Goal: Task Accomplishment & Management: Use online tool/utility

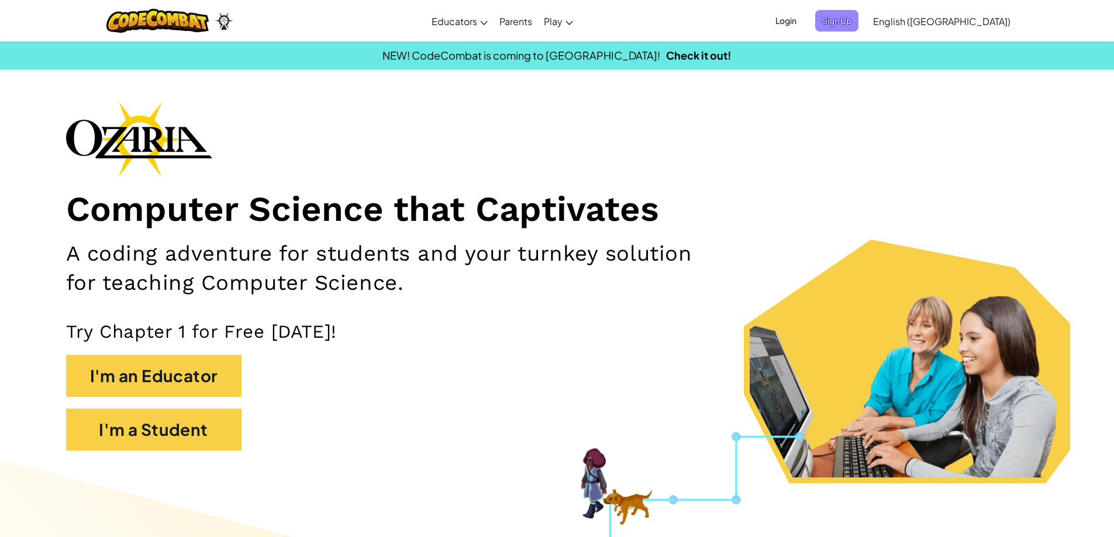
click at [858, 20] on span "Sign Up" at bounding box center [836, 21] width 43 height 22
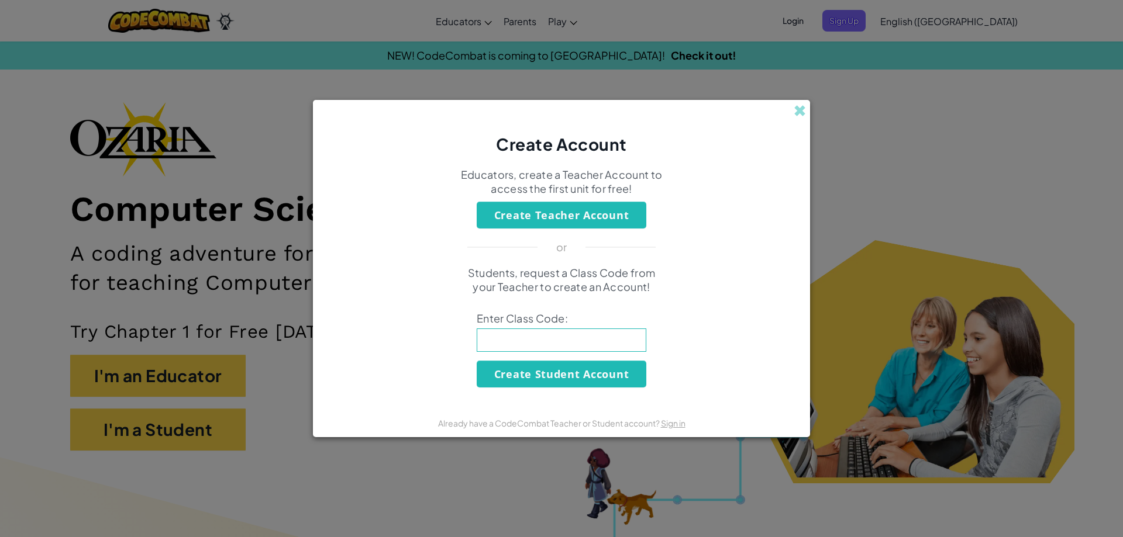
click at [512, 351] on input at bounding box center [562, 340] width 170 height 23
type input "JumpGlassChair"
click at [523, 381] on button "Create Student Account" at bounding box center [562, 374] width 170 height 27
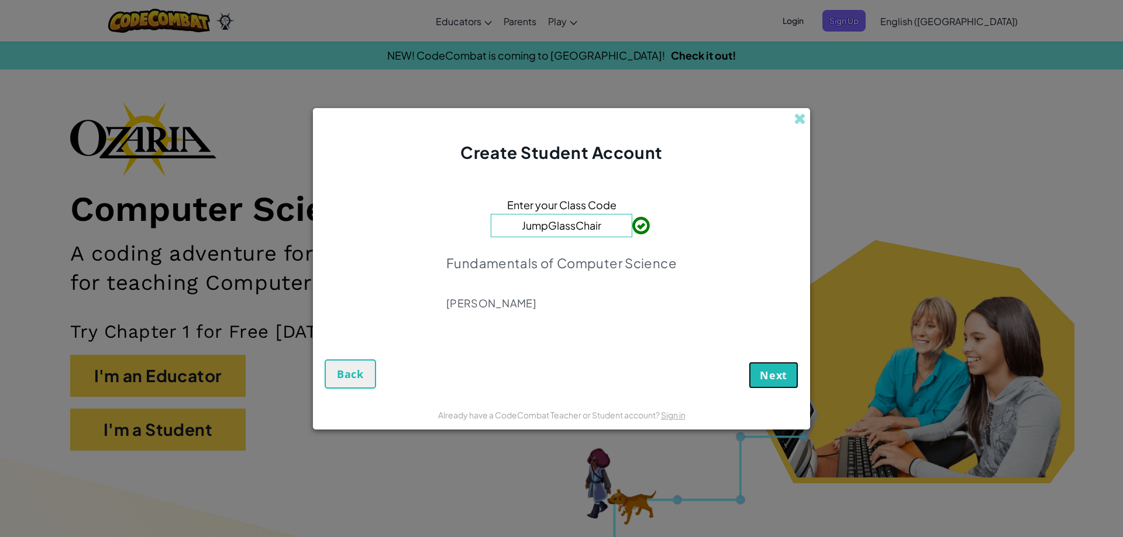
click at [794, 381] on button "Next" at bounding box center [773, 375] width 50 height 27
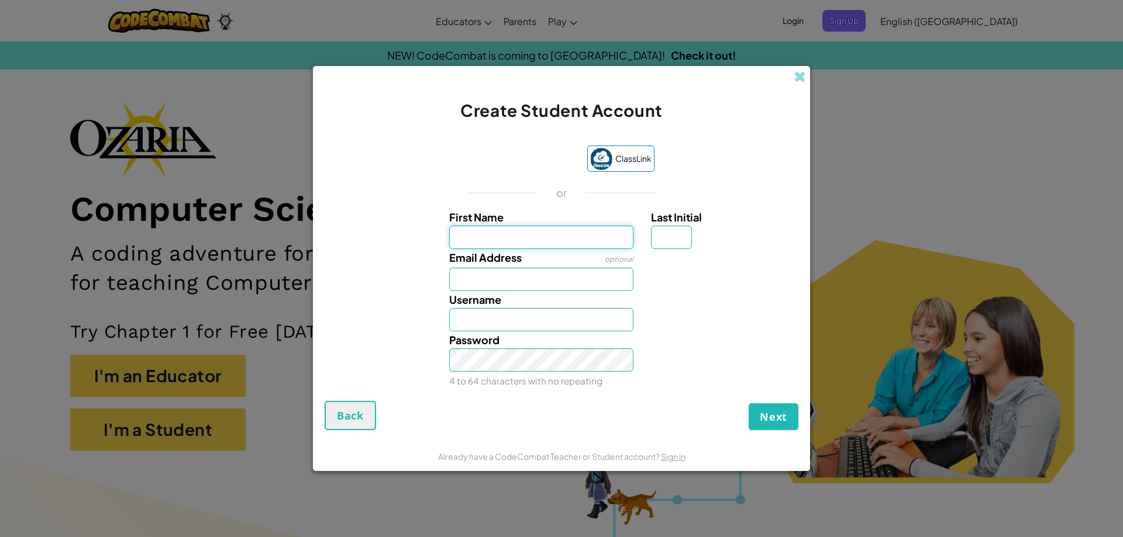
click at [491, 236] on input "First Name" at bounding box center [541, 237] width 185 height 23
type input "Zeki"
click at [656, 232] on input "Last Initial" at bounding box center [671, 237] width 41 height 23
type input "!"
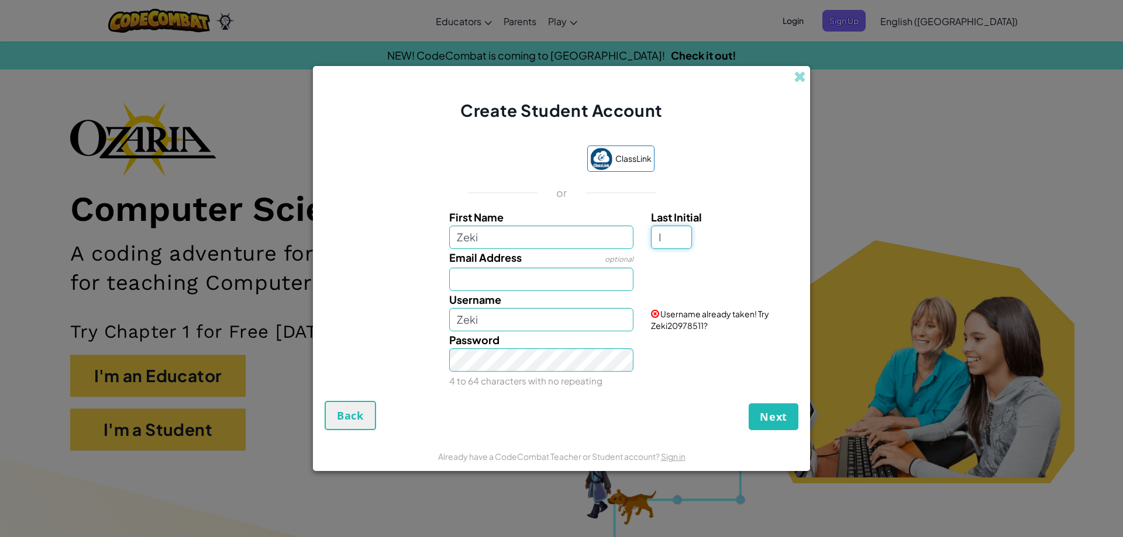
type input "I"
click at [494, 320] on input "ZekiI" at bounding box center [541, 319] width 185 height 23
click at [556, 322] on input "ZekiIcsel" at bounding box center [541, 319] width 185 height 23
click at [456, 327] on input "Zeki" at bounding box center [541, 319] width 185 height 23
click at [541, 379] on small "4 to 64 characters with no repeating" at bounding box center [525, 380] width 153 height 11
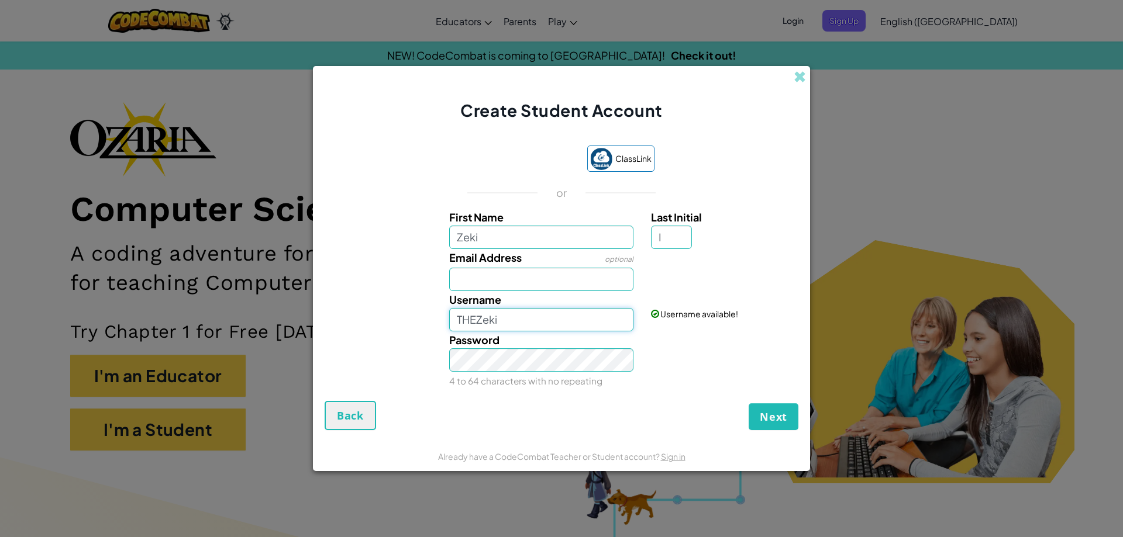
click at [481, 324] on input "THEZeki" at bounding box center [541, 319] width 185 height 23
type input "TheZeki"
click at [534, 284] on input "Email Address" at bounding box center [541, 279] width 185 height 23
type input "[EMAIL_ADDRESS][DOMAIN_NAME]"
click at [613, 231] on input "Zeki" at bounding box center [541, 237] width 185 height 23
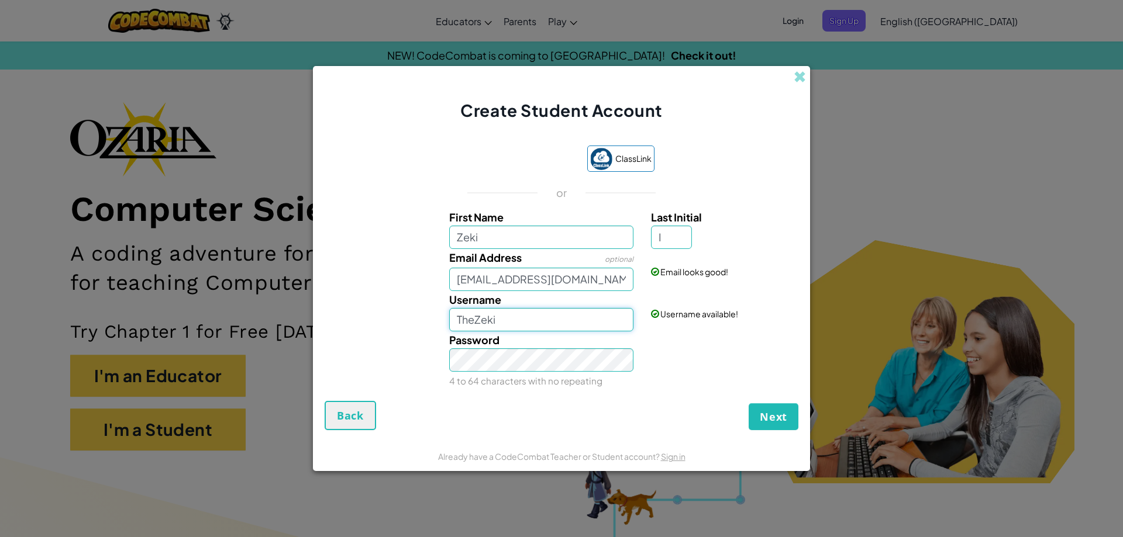
click at [512, 311] on input "TheZeki" at bounding box center [541, 319] width 185 height 23
type input "T"
click at [548, 226] on input "Zeki" at bounding box center [541, 237] width 185 height 23
click at [551, 319] on input "SnowGoose" at bounding box center [541, 319] width 185 height 23
type input "SnowGooseZeki"
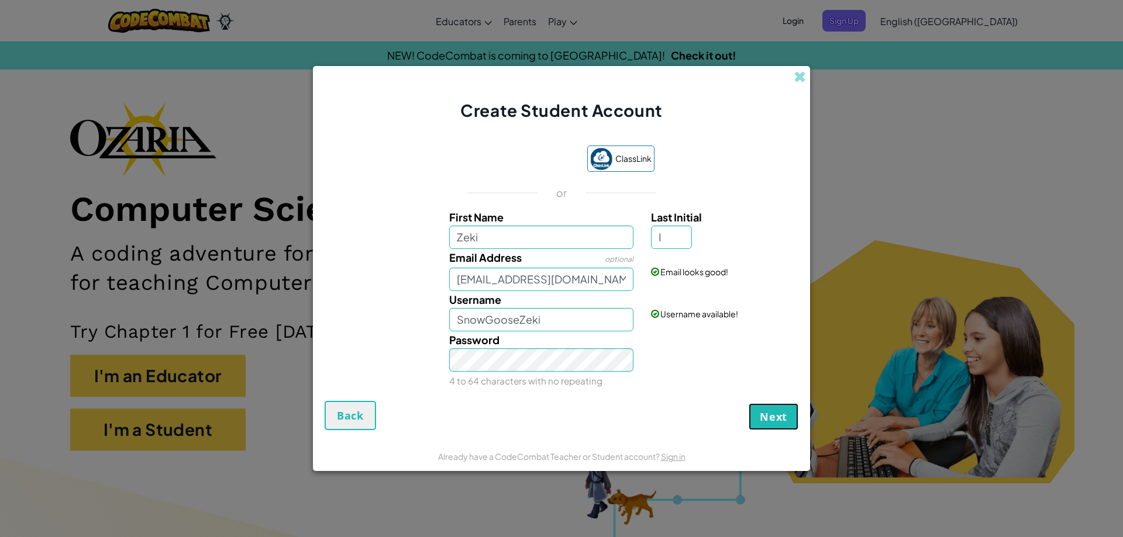
click at [778, 419] on span "Next" at bounding box center [773, 417] width 27 height 14
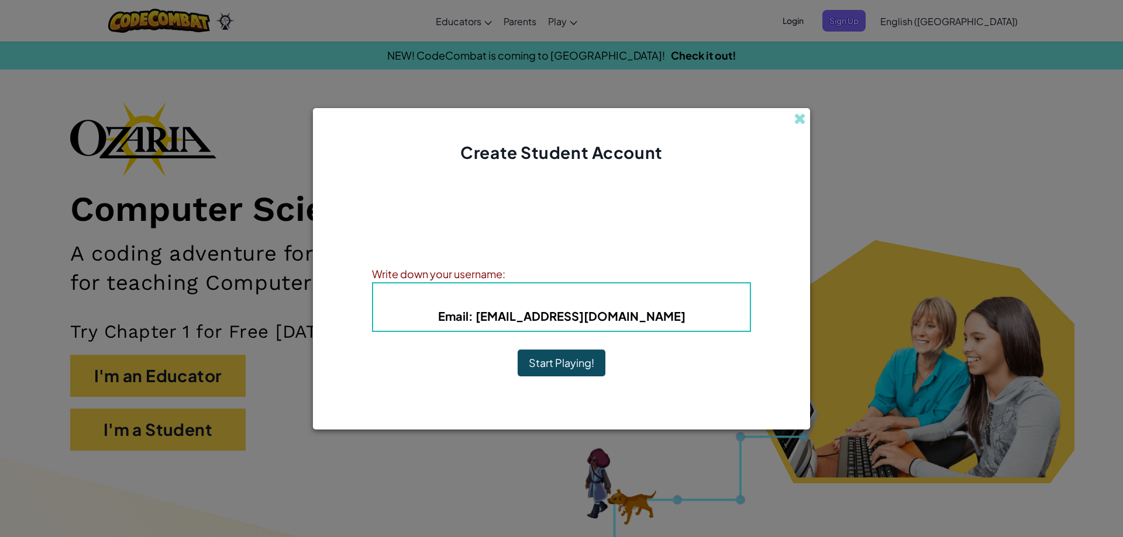
click at [508, 312] on b "Email : [EMAIL_ADDRESS][DOMAIN_NAME]" at bounding box center [561, 316] width 247 height 15
click at [507, 300] on span "Username" at bounding box center [507, 297] width 61 height 13
click at [578, 367] on button "Start Playing!" at bounding box center [562, 363] width 88 height 27
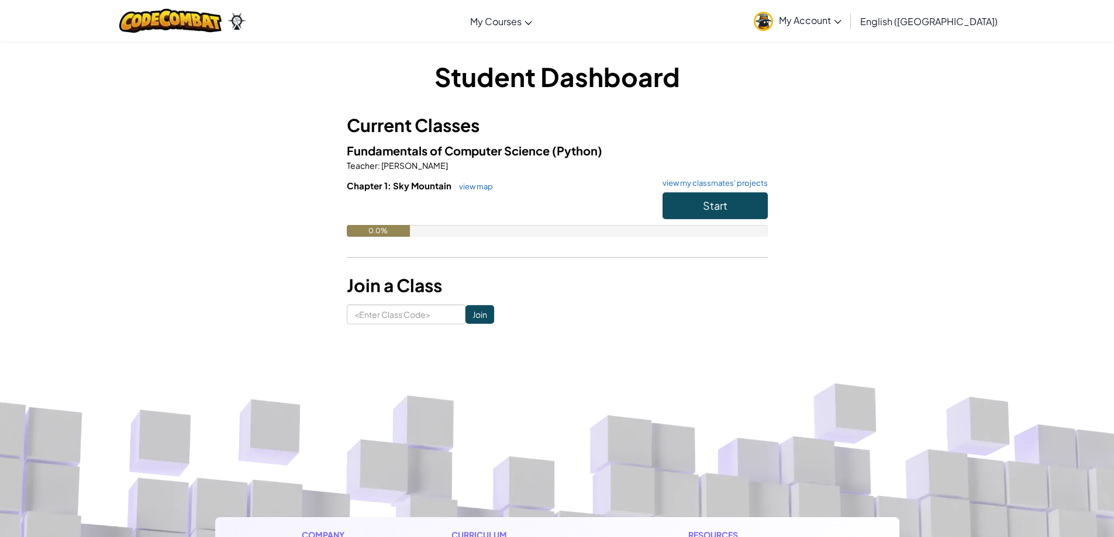
click at [847, 13] on link "My Account" at bounding box center [797, 20] width 99 height 37
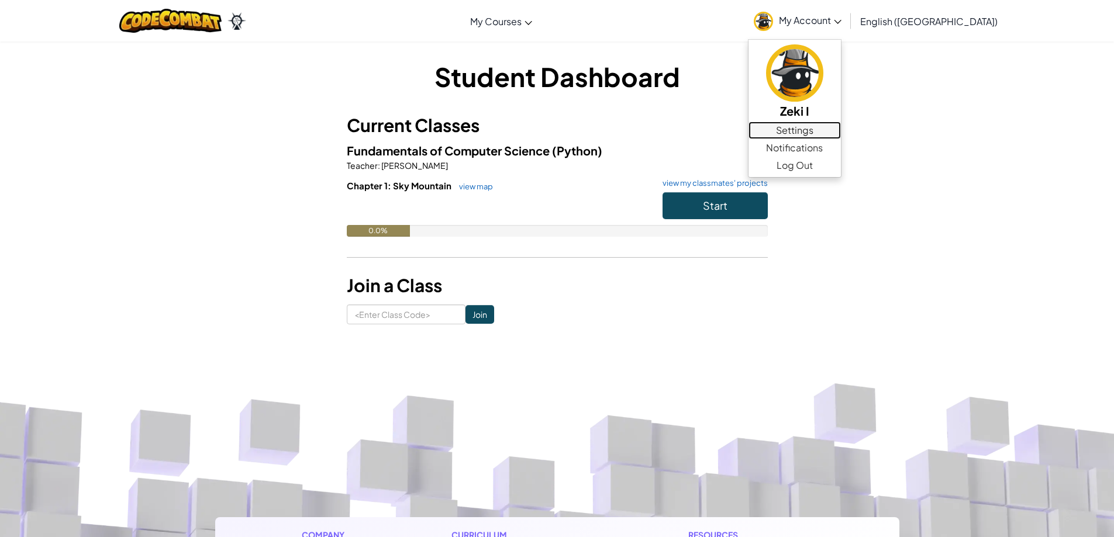
click at [841, 124] on link "Settings" at bounding box center [794, 131] width 92 height 18
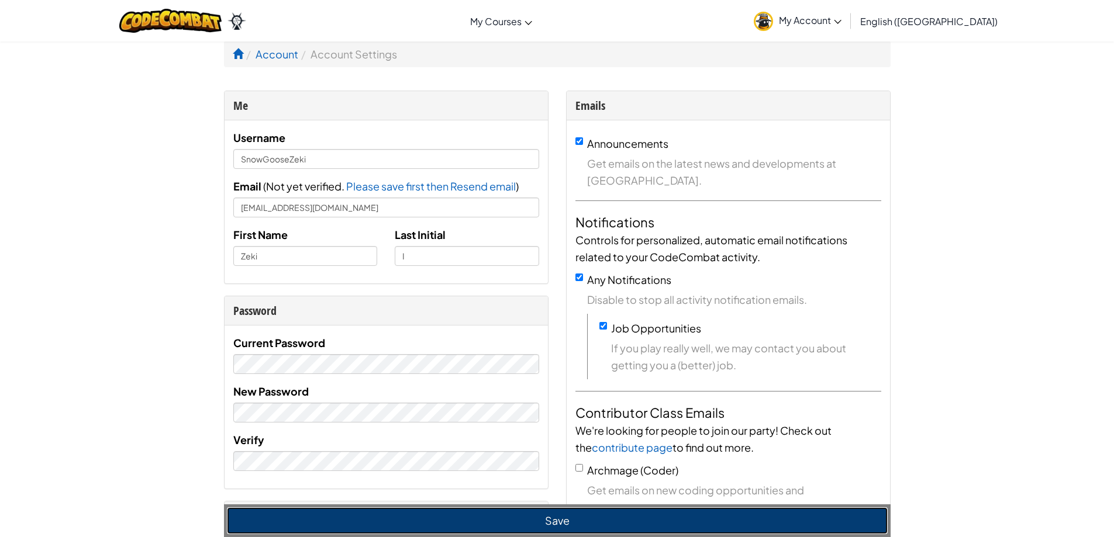
click at [272, 508] on button "Save" at bounding box center [557, 521] width 661 height 27
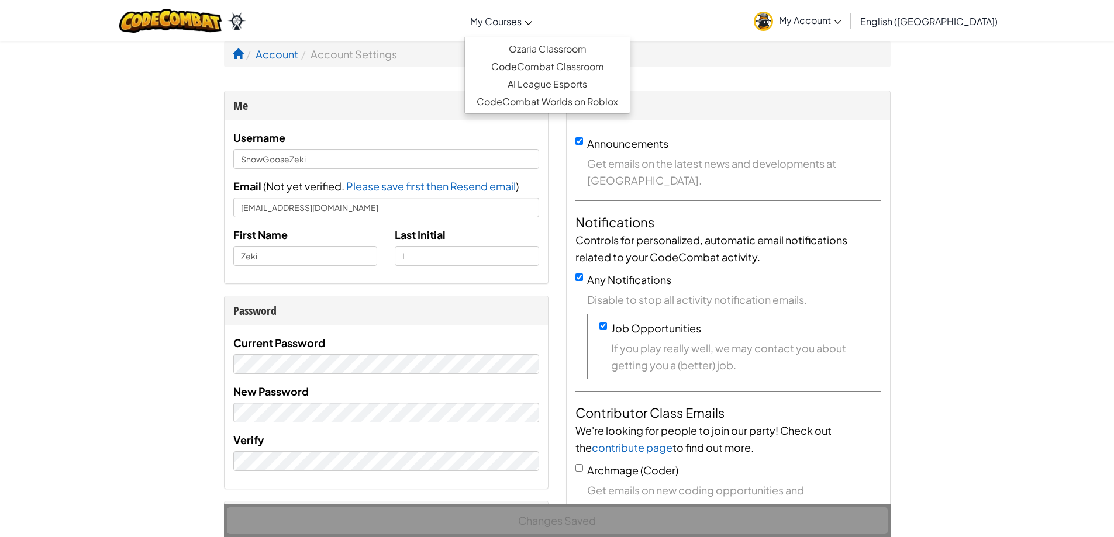
click at [538, 14] on link "My Courses" at bounding box center [501, 21] width 74 height 32
click at [575, 47] on link "Ozaria Classroom" at bounding box center [547, 49] width 165 height 18
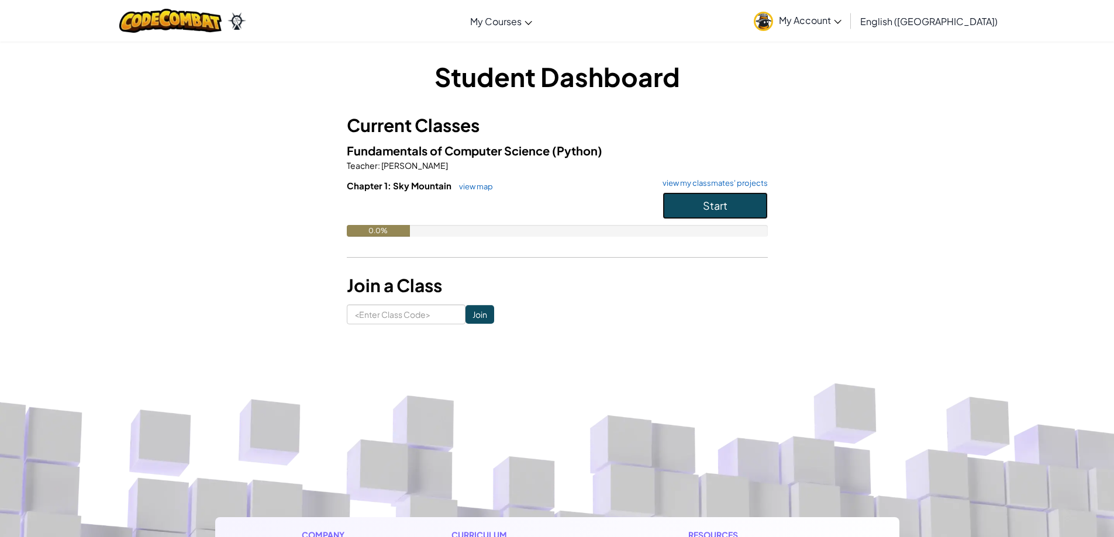
click at [693, 210] on button "Start" at bounding box center [715, 205] width 105 height 27
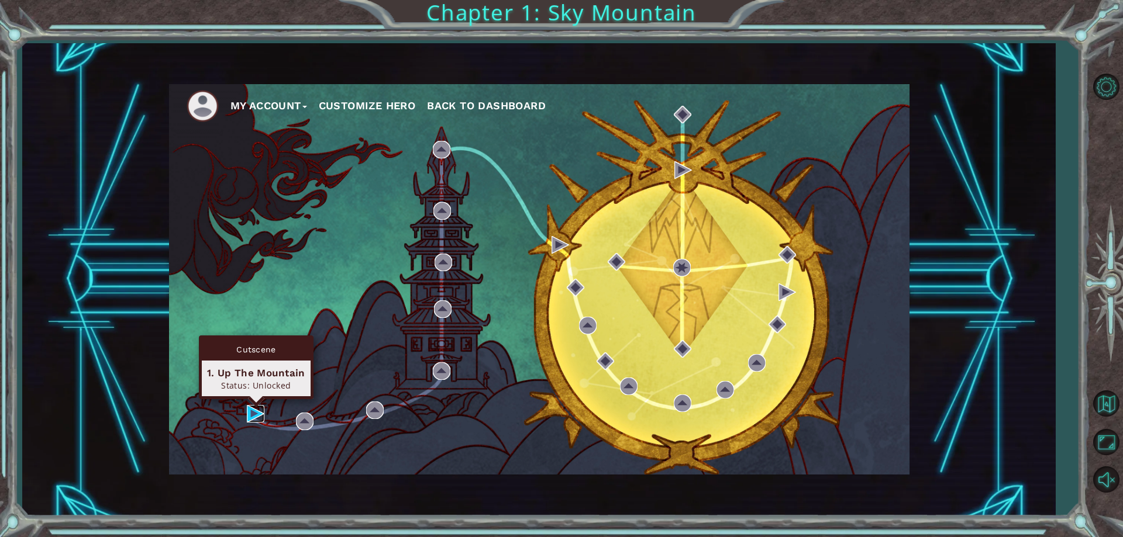
click at [251, 408] on img at bounding box center [256, 414] width 18 height 18
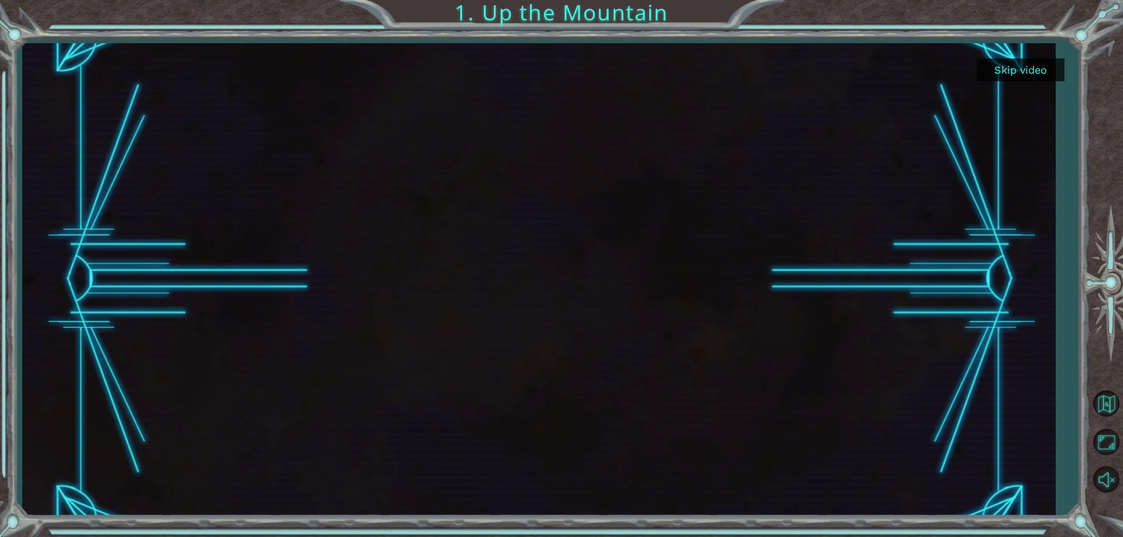
click at [1016, 70] on button "Skip video" at bounding box center [1021, 69] width 88 height 23
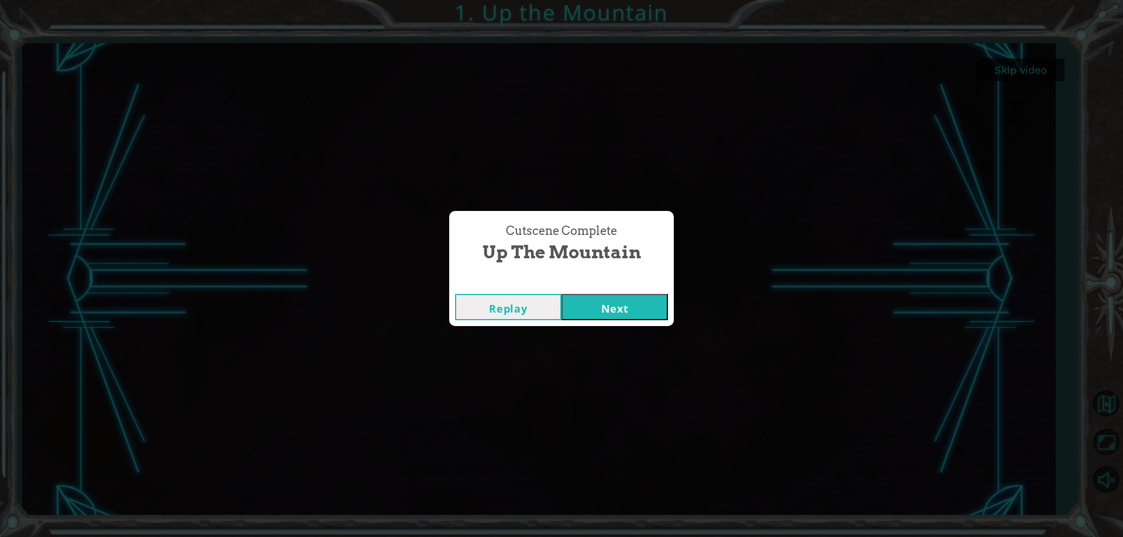
click at [589, 296] on button "Next" at bounding box center [614, 307] width 106 height 26
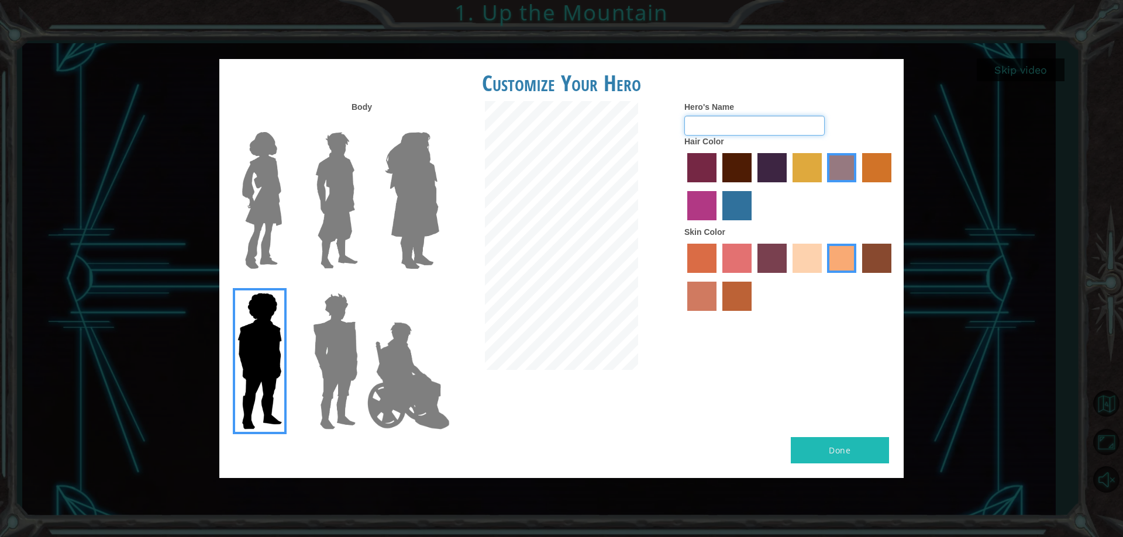
click at [708, 125] on input "Hero's Name" at bounding box center [754, 126] width 140 height 20
type input "SnowGooseZeki"
click at [747, 166] on label "maroon hair color" at bounding box center [736, 167] width 29 height 29
click at [718, 187] on input "maroon hair color" at bounding box center [718, 187] width 0 height 0
click at [803, 244] on label "sandy beach skin color" at bounding box center [806, 258] width 29 height 29
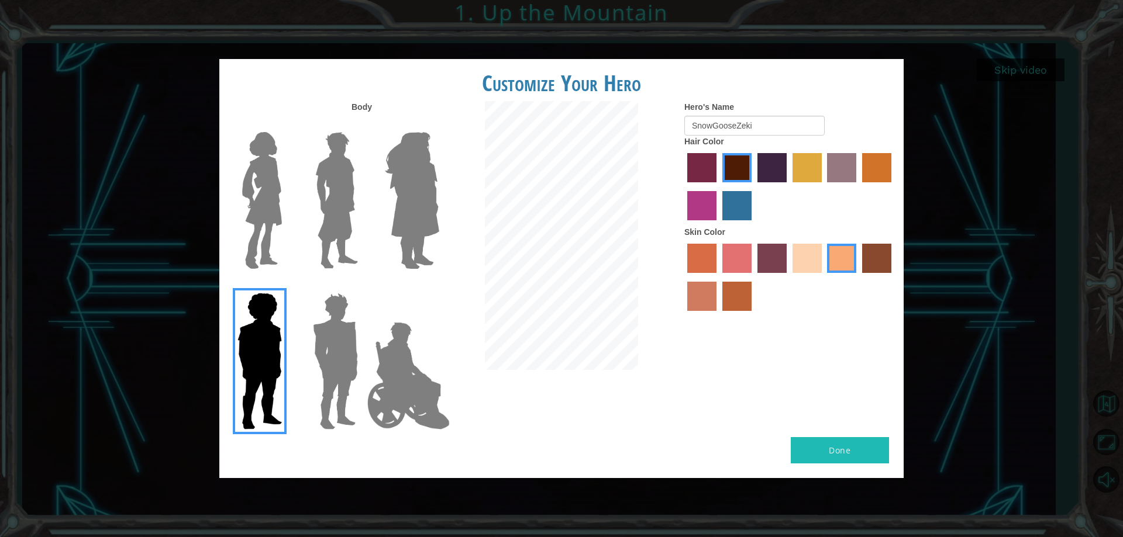
click at [788, 277] on input "sandy beach skin color" at bounding box center [788, 277] width 0 height 0
click at [827, 249] on label "tacao skin color" at bounding box center [841, 258] width 29 height 29
click at [823, 277] on input "tacao skin color" at bounding box center [823, 277] width 0 height 0
click at [343, 208] on img at bounding box center [337, 200] width 52 height 146
click at [363, 125] on input "Hero Lars" at bounding box center [363, 125] width 0 height 0
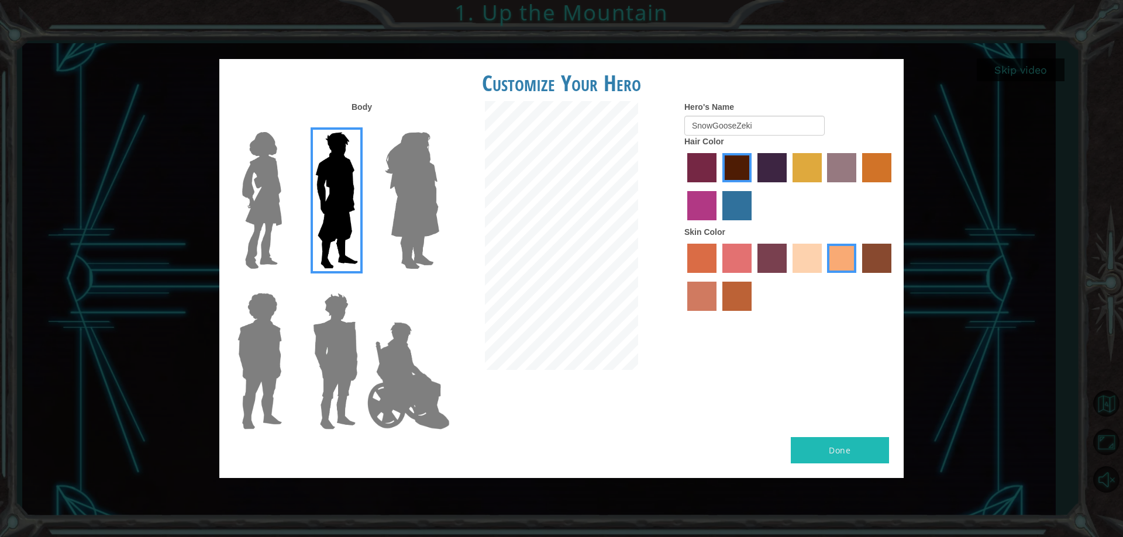
click at [401, 342] on img at bounding box center [409, 376] width 92 height 117
click at [439, 285] on input "Hero Jamie" at bounding box center [439, 285] width 0 height 0
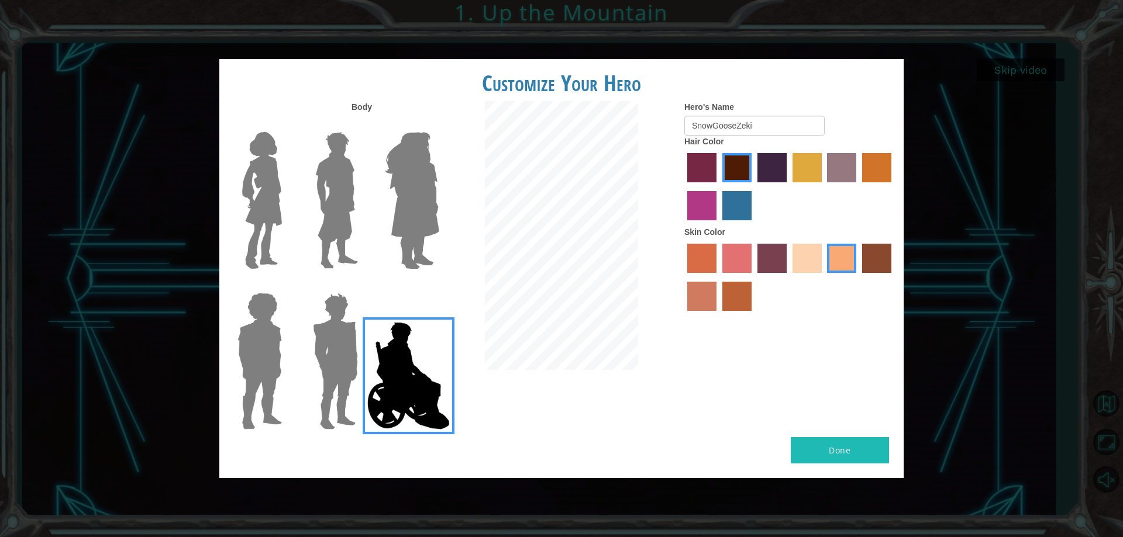
click at [348, 220] on img at bounding box center [337, 200] width 52 height 146
click at [363, 125] on input "Hero Lars" at bounding box center [363, 125] width 0 height 0
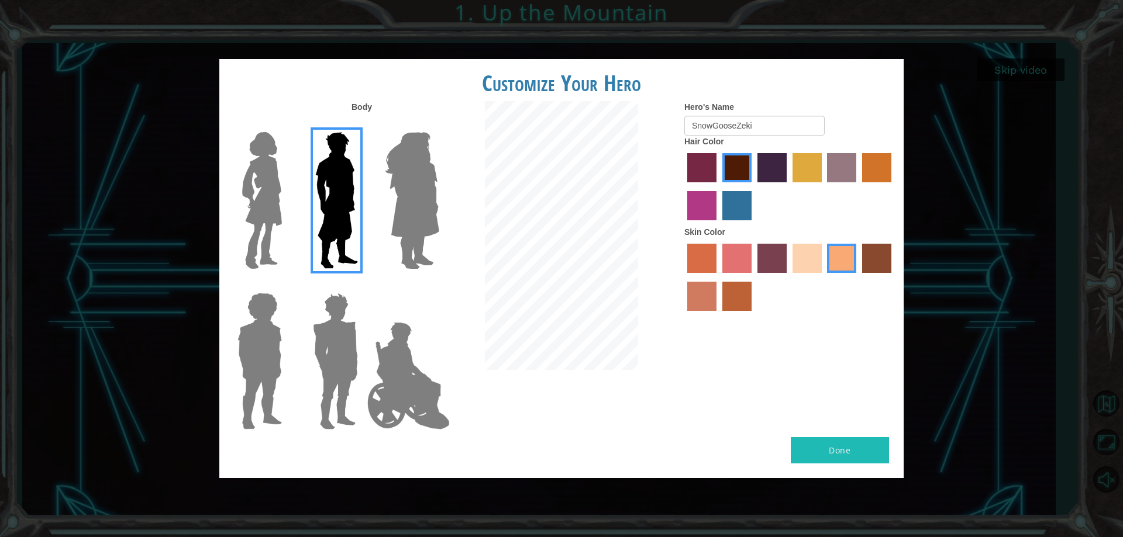
click at [859, 441] on button "Done" at bounding box center [840, 450] width 98 height 26
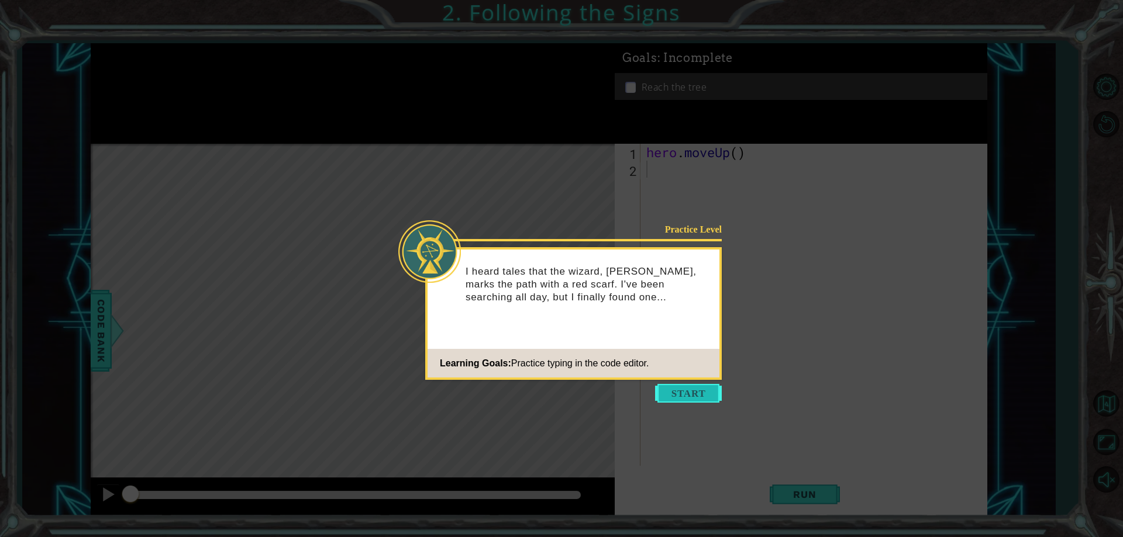
click at [692, 391] on button "Start" at bounding box center [688, 393] width 67 height 19
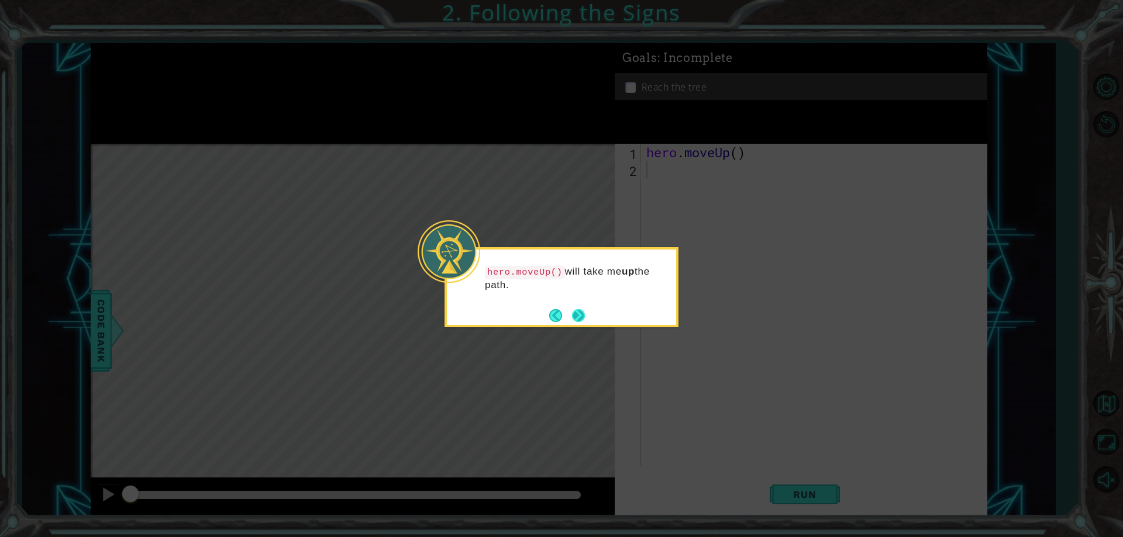
click at [578, 309] on button "Next" at bounding box center [578, 315] width 13 height 13
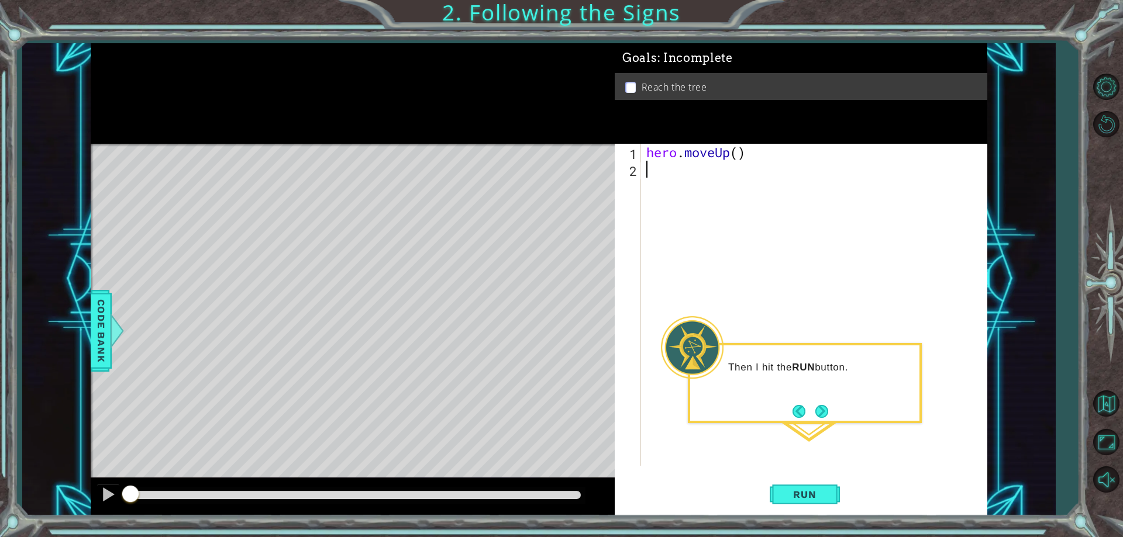
drag, startPoint x: 745, startPoint y: 168, endPoint x: 713, endPoint y: 162, distance: 32.7
click at [713, 162] on div "hero . moveUp ( )" at bounding box center [816, 322] width 345 height 356
click at [714, 158] on div "hero . moveUp ( )" at bounding box center [816, 322] width 345 height 356
type textarea "hero.moveUp()"
drag, startPoint x: 745, startPoint y: 156, endPoint x: 677, endPoint y: 105, distance: 84.8
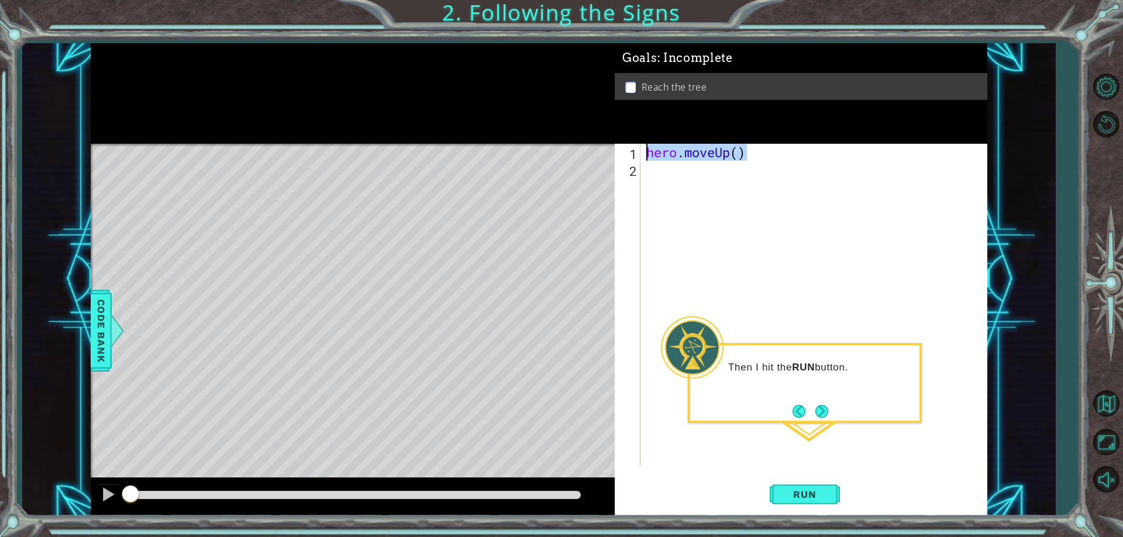
click at [677, 105] on div "Goals : Incomplete Reach the tree hero.moveUp() 1 2 hero . moveUp ( ) ההההההההה…" at bounding box center [801, 279] width 372 height 473
click at [650, 162] on div "hero . moveUp ( )" at bounding box center [816, 322] width 345 height 356
paste textarea "hero.moveUp()"
type textarea "hero.moveUp()"
paste textarea "hero.moveUp()"
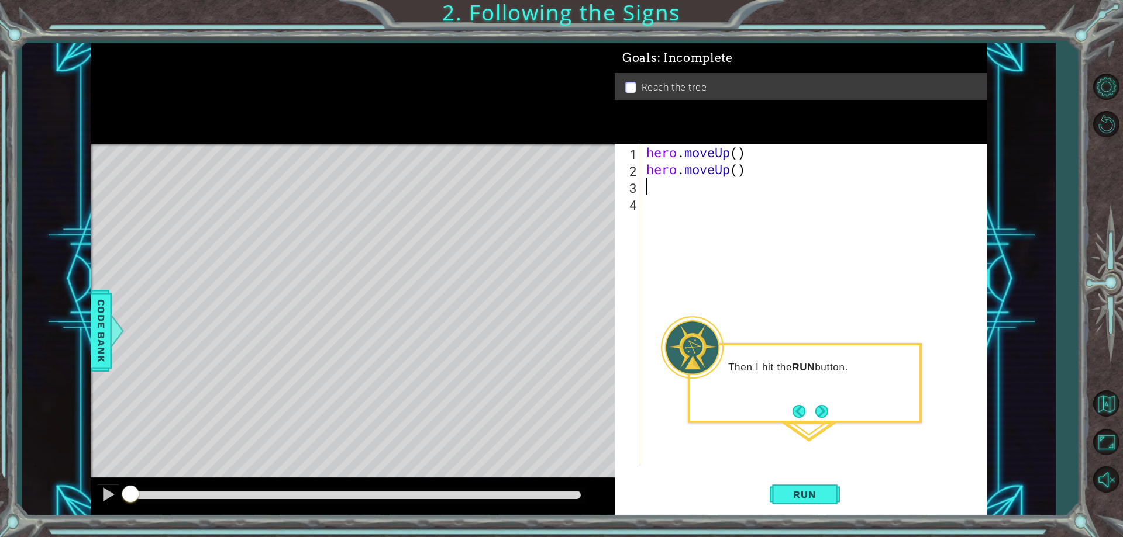
type textarea "hero.moveUp()"
click at [653, 202] on div "hero . moveUp ( ) hero . moveUp ( ) hero . moveUp ( )" at bounding box center [816, 322] width 345 height 356
click at [758, 189] on div "hero . moveUp ( ) hero . moveUp ( ) hero . moveUp ( )" at bounding box center [816, 322] width 345 height 356
type textarea "h"
type textarea "hero.moveUp()"
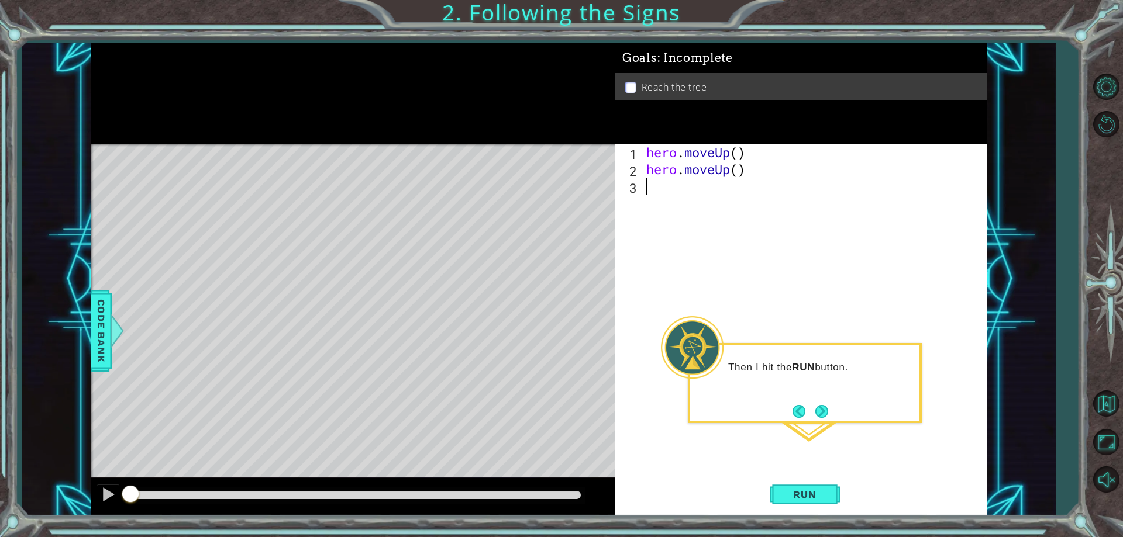
click at [711, 203] on div "hero . moveUp ( ) hero . moveUp ( )" at bounding box center [816, 322] width 345 height 356
type textarea "hero.moveUp()"
click at [697, 186] on div "hero . moveUp ( ) hero . moveUp ( )" at bounding box center [816, 322] width 345 height 356
type textarea "hero.moveUp()"
click at [671, 196] on div "hero . moveUp ( ) hero . moveUp ( )" at bounding box center [816, 322] width 345 height 356
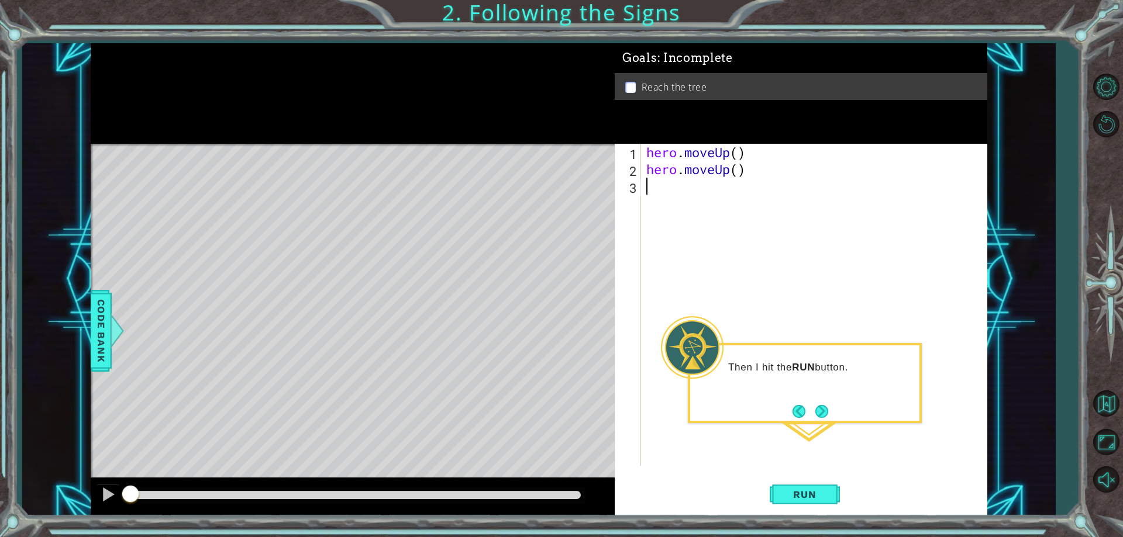
type textarea "hero.moveUp()"
click at [795, 492] on span "Run" at bounding box center [804, 495] width 46 height 12
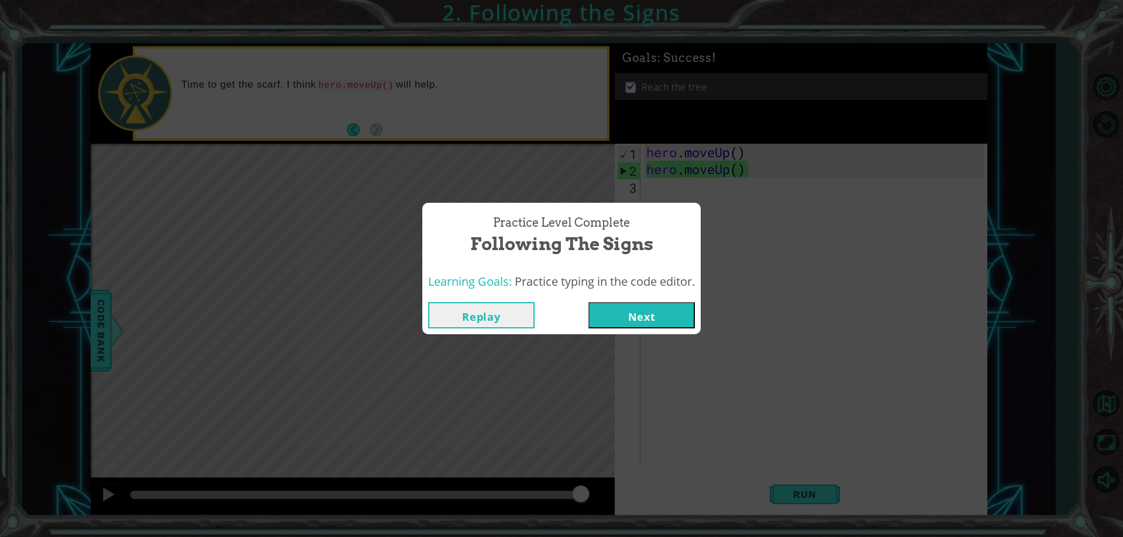
drag, startPoint x: 606, startPoint y: 299, endPoint x: 699, endPoint y: 329, distance: 97.3
click at [699, 329] on div "Replay Next" at bounding box center [561, 315] width 278 height 38
click at [654, 308] on button "Next" at bounding box center [641, 315] width 106 height 26
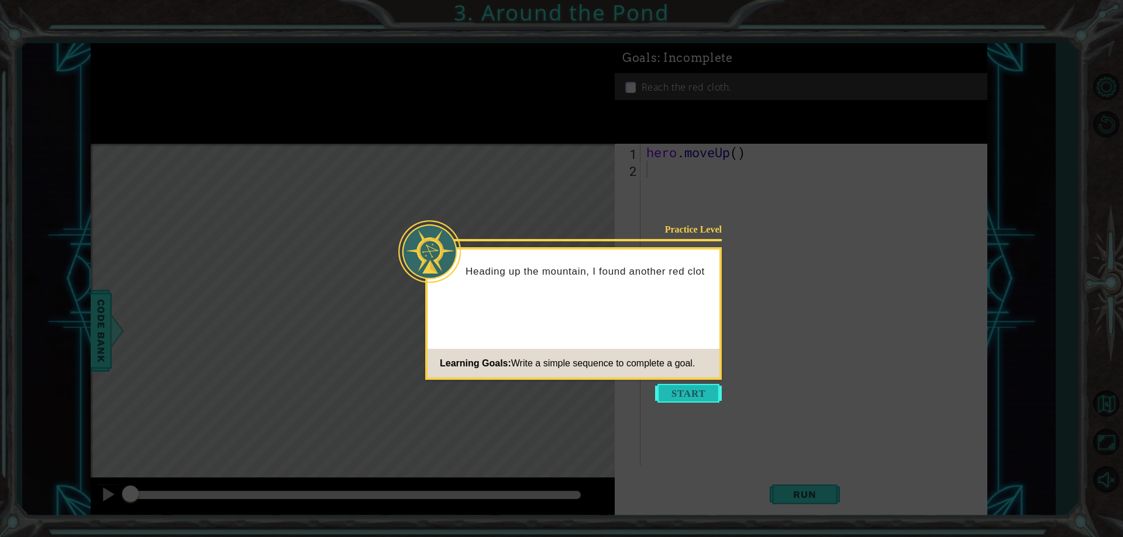
click at [674, 389] on button "Start" at bounding box center [688, 393] width 67 height 19
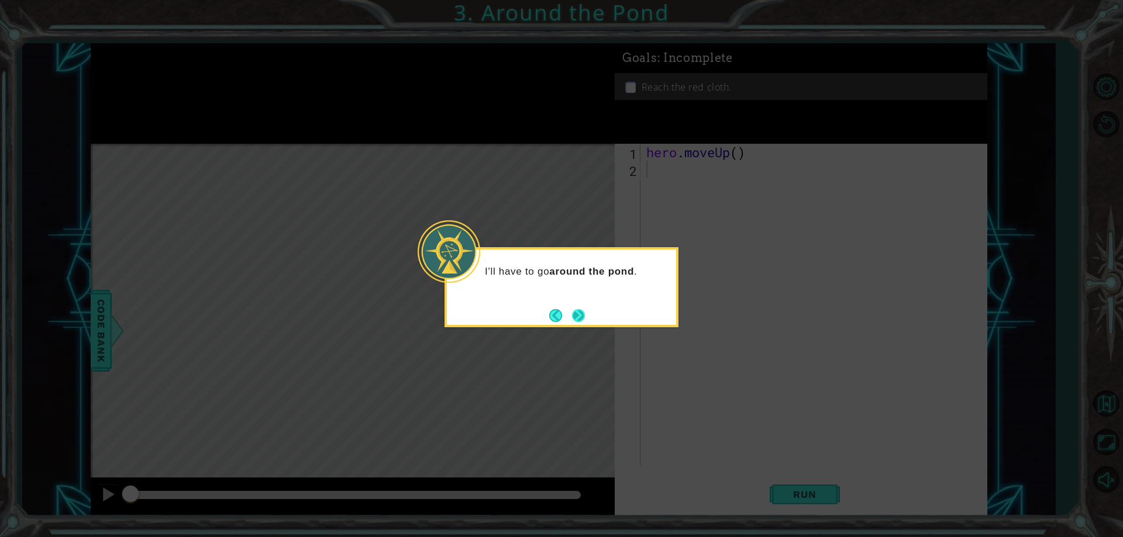
click at [576, 315] on button "Next" at bounding box center [578, 315] width 13 height 13
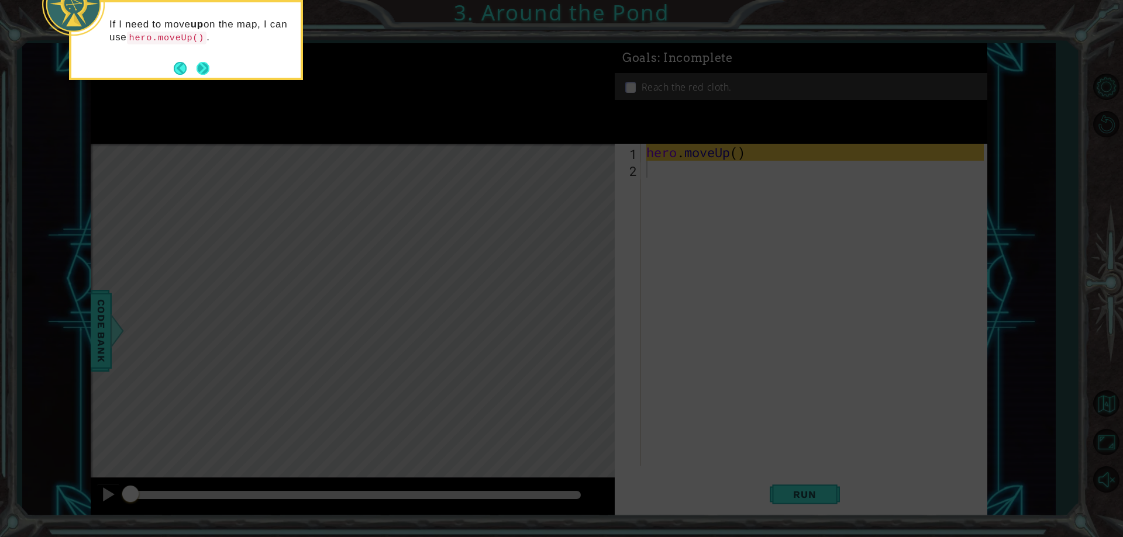
click at [209, 63] on button "Next" at bounding box center [202, 68] width 13 height 13
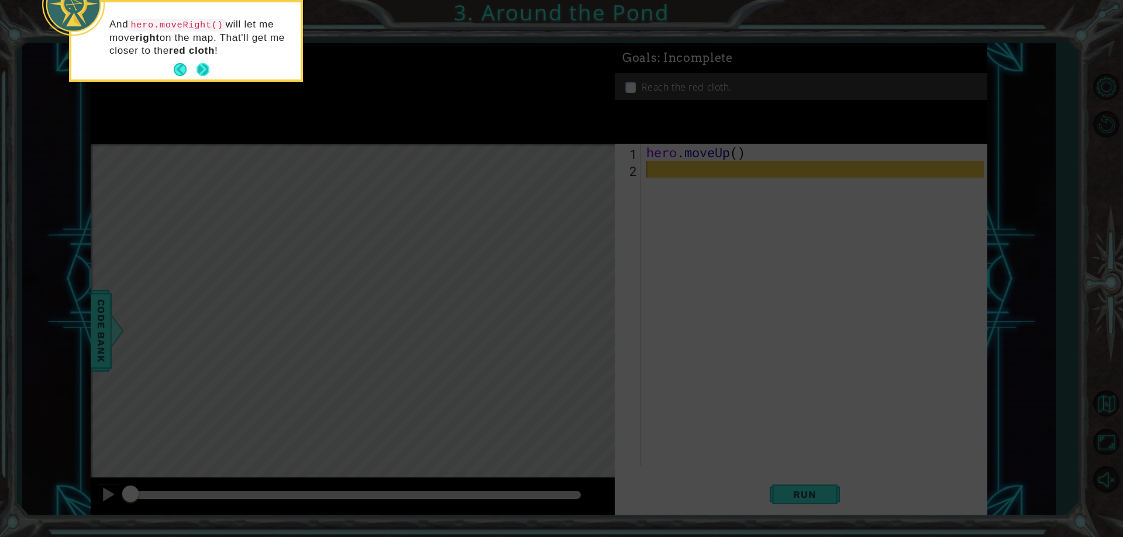
click at [195, 67] on button "Back" at bounding box center [185, 69] width 23 height 13
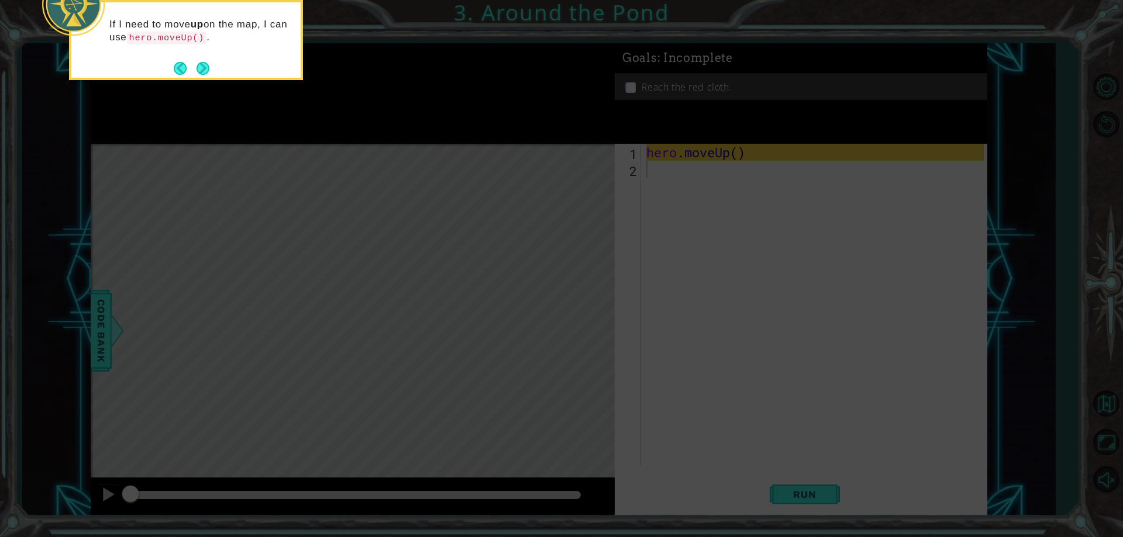
click at [195, 67] on button "Back" at bounding box center [185, 68] width 23 height 13
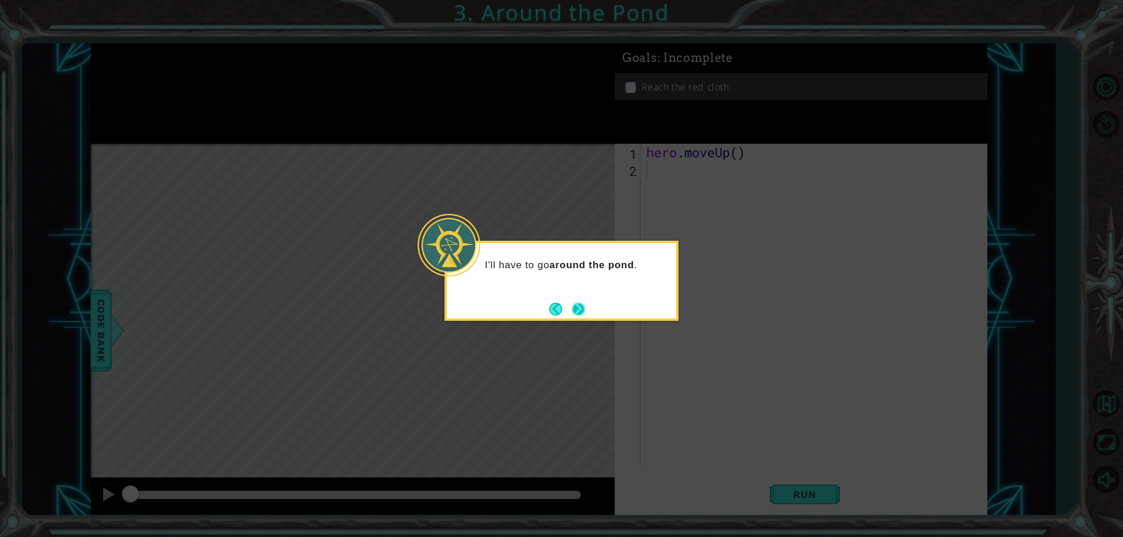
click at [578, 309] on button "Next" at bounding box center [578, 309] width 13 height 13
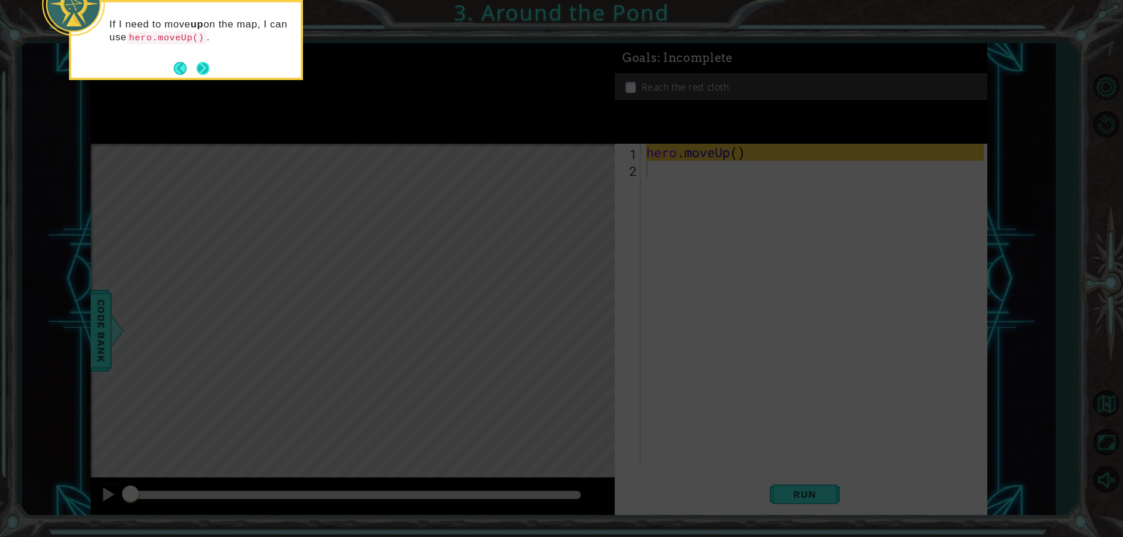
click at [200, 70] on button "Next" at bounding box center [202, 68] width 13 height 13
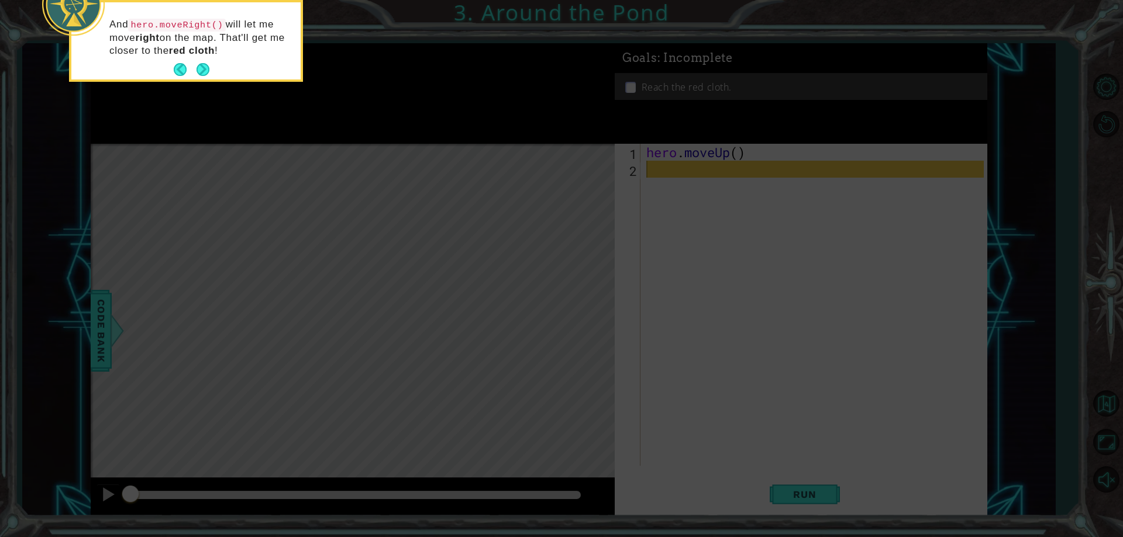
click at [200, 70] on button "Next" at bounding box center [202, 69] width 13 height 13
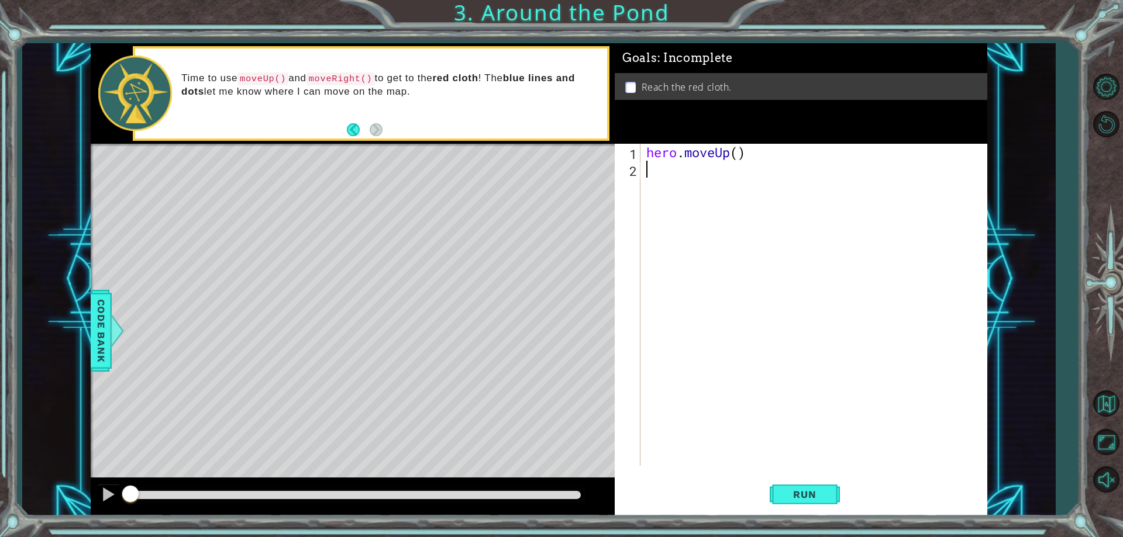
paste textarea "hero.moveUp()"
type textarea "hero.moveUp()"
click at [663, 182] on div "hero . moveUp ( ) hero . moveUp ( )" at bounding box center [816, 322] width 345 height 356
type textarea "hero.moveRight(4)"
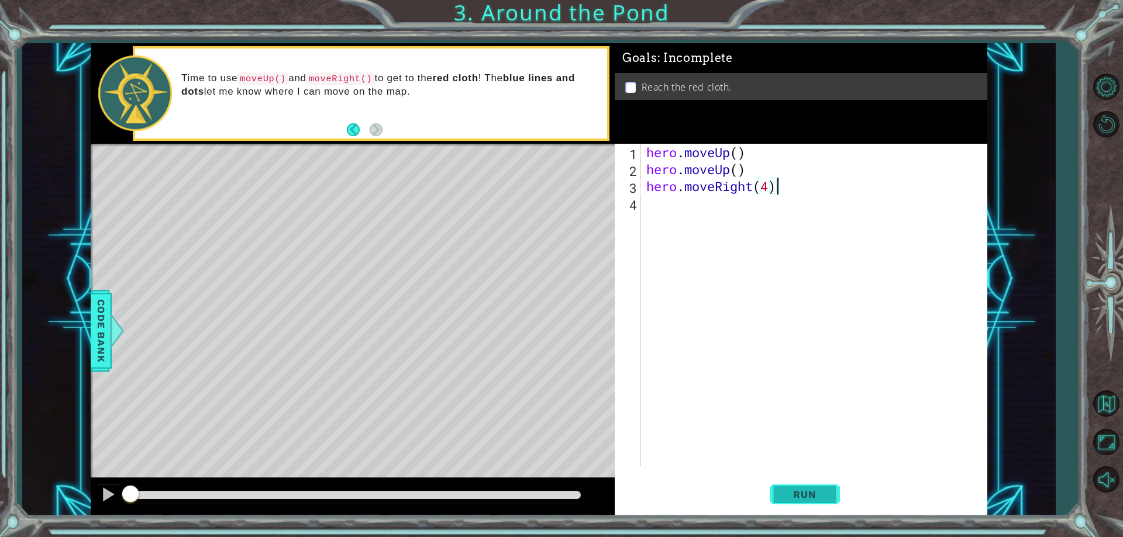
click at [802, 481] on button "Run" at bounding box center [805, 495] width 70 height 37
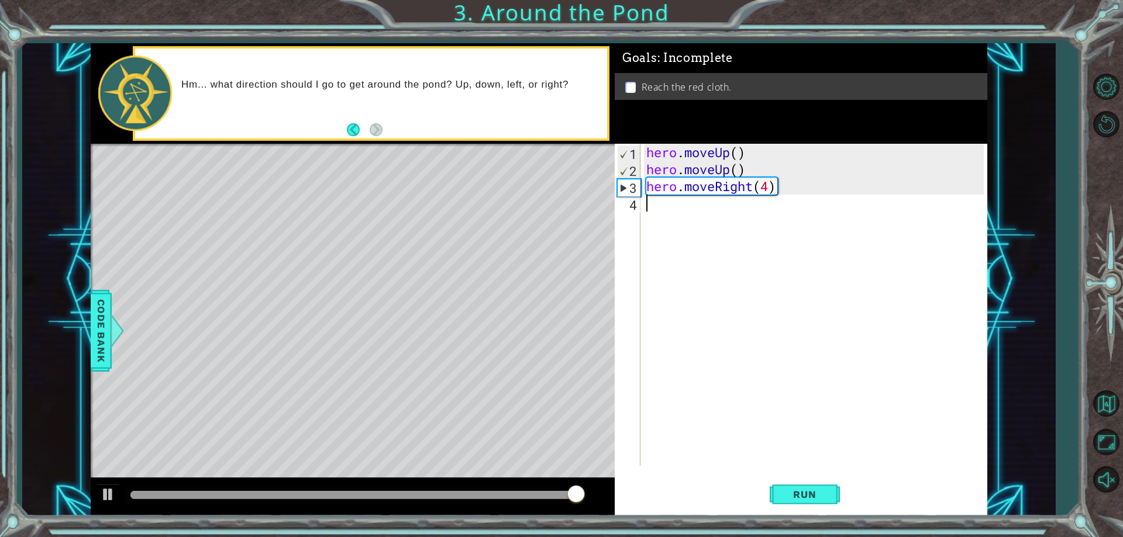
click at [776, 205] on div "hero . moveUp ( ) hero . moveUp ( ) hero . moveRight ( 4 )" at bounding box center [816, 322] width 345 height 356
click at [778, 194] on div "hero . moveUp ( ) hero . moveUp ( ) hero . moveRight ( 4 )" at bounding box center [816, 322] width 345 height 356
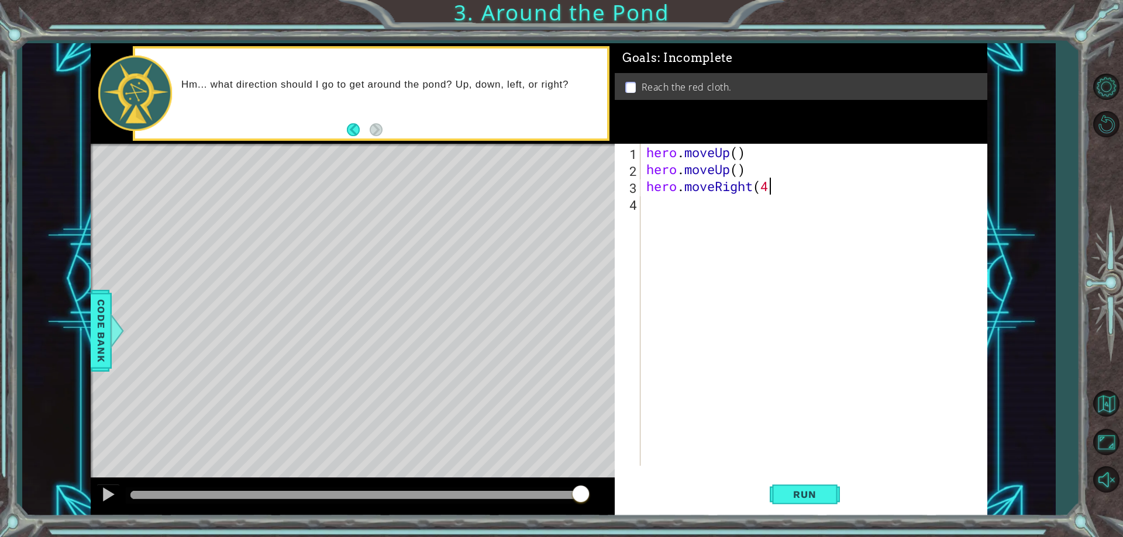
type textarea "hero.moveRight"
click at [708, 219] on div "hero . moveUp ( ) hero . moveUp ( ) hero . moveRight" at bounding box center [816, 322] width 345 height 356
click at [726, 204] on div "hero . moveUp ( ) hero . moveUp ( ) hero . moveRight hero . moveright" at bounding box center [816, 322] width 345 height 356
type textarea "hero.moveRight"
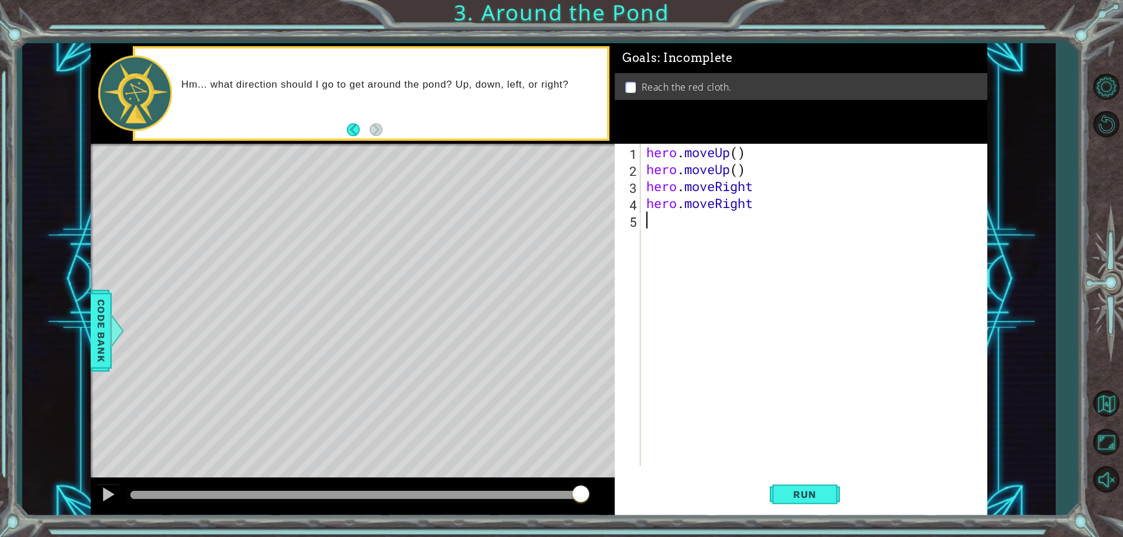
scroll to position [0, 0]
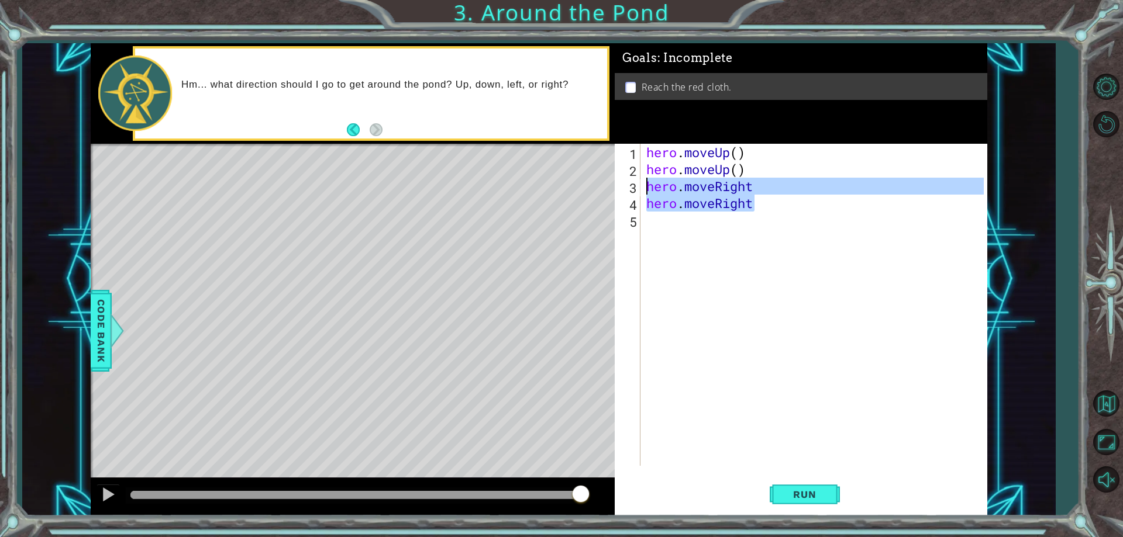
drag, startPoint x: 768, startPoint y: 211, endPoint x: 648, endPoint y: 185, distance: 122.5
click at [648, 185] on div "hero . moveUp ( ) hero . moveUp ( ) hero . moveRight hero . moveRight" at bounding box center [816, 322] width 345 height 356
paste textarea "Up()"
type textarea "hero.moveUp()"
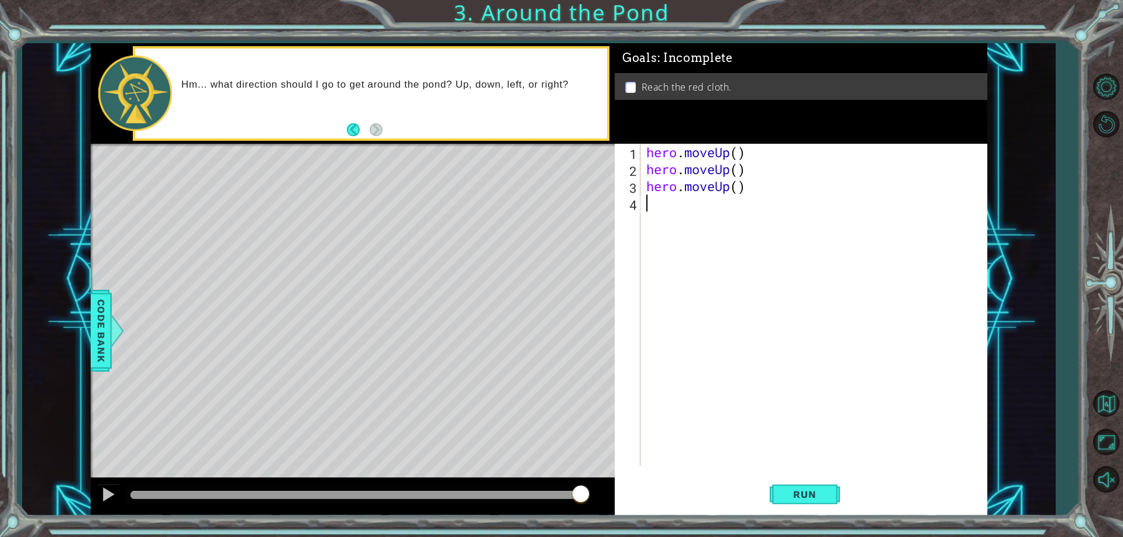
click at [660, 209] on div "hero . moveUp ( ) hero . moveUp ( ) hero . moveUp ( )" at bounding box center [816, 322] width 345 height 356
paste textarea "hero.moveUp()"
type textarea "h"
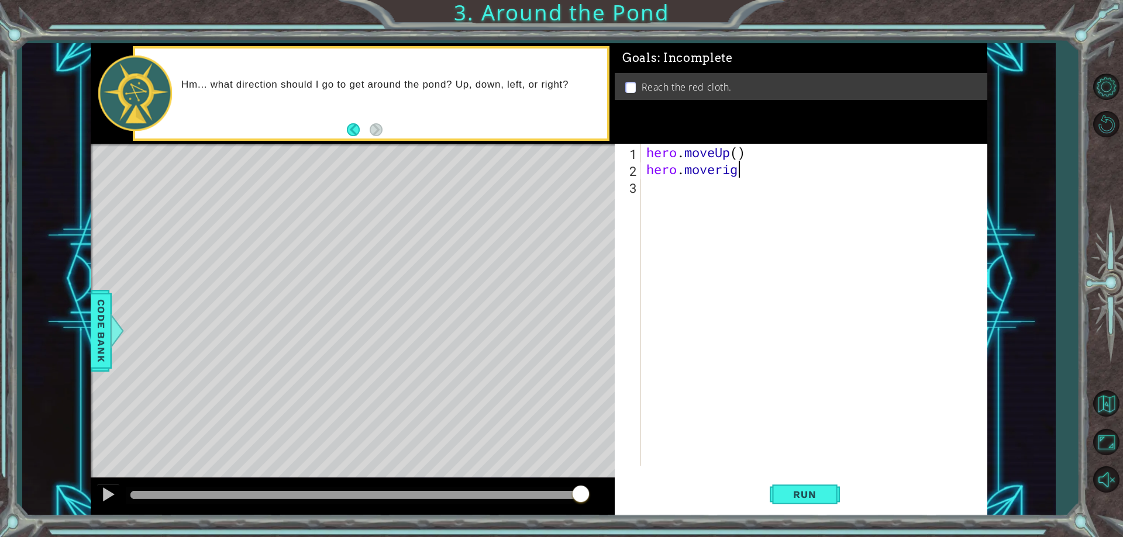
type textarea "hero.moveright"
click at [740, 158] on div "hero . moveUp ( ) hero . moveright hero . moveright" at bounding box center [816, 322] width 345 height 356
click at [770, 194] on div "hero . moveUp ( 1 ) hero . moveright hero . moveright" at bounding box center [816, 322] width 345 height 356
type textarea "h"
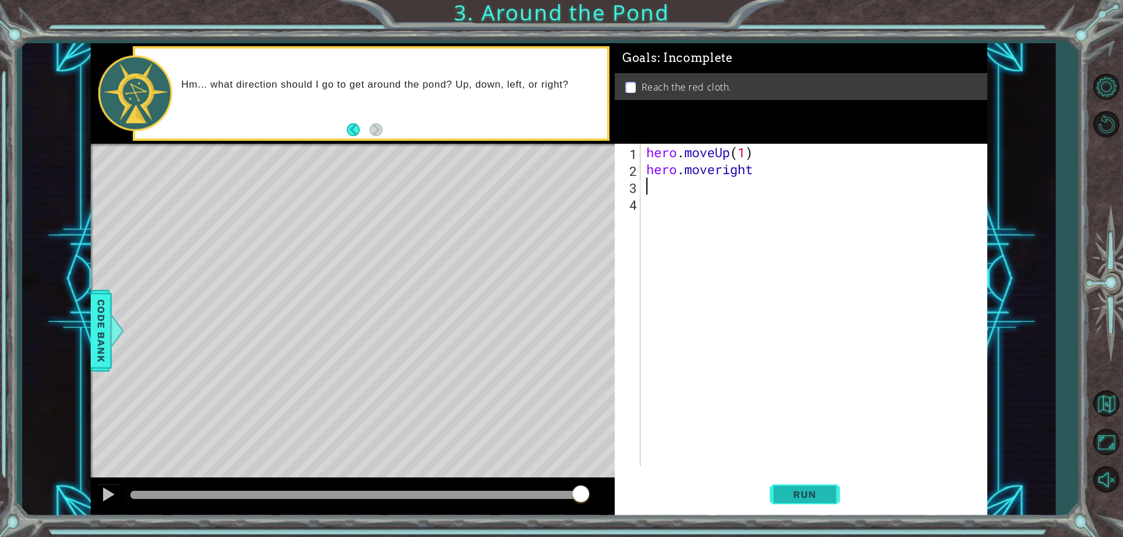
click at [798, 501] on button "Run" at bounding box center [805, 495] width 70 height 37
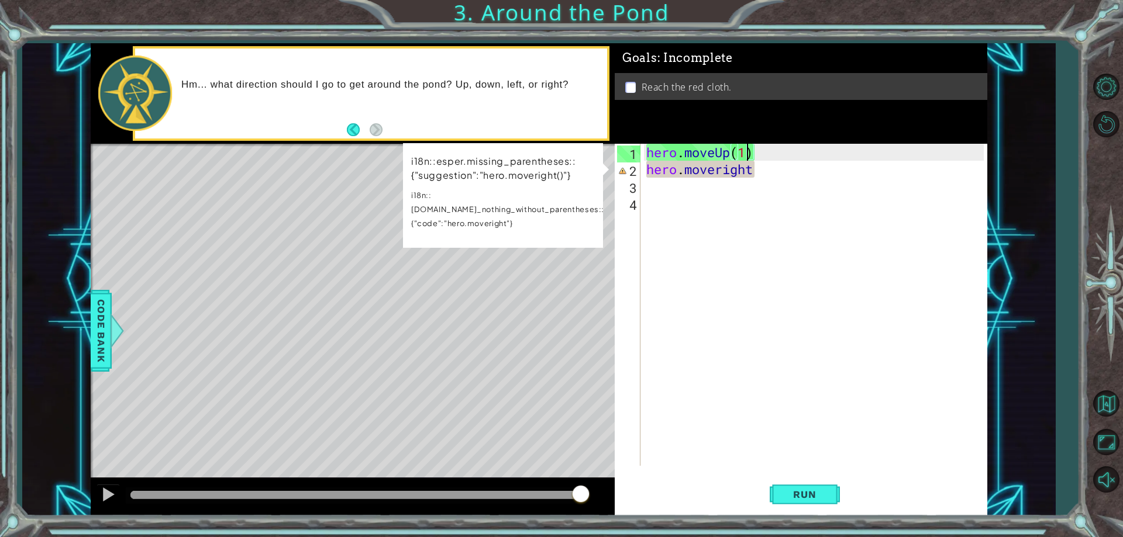
click at [749, 154] on div "hero . moveUp ( 1 ) hero . moveright" at bounding box center [816, 322] width 345 height 356
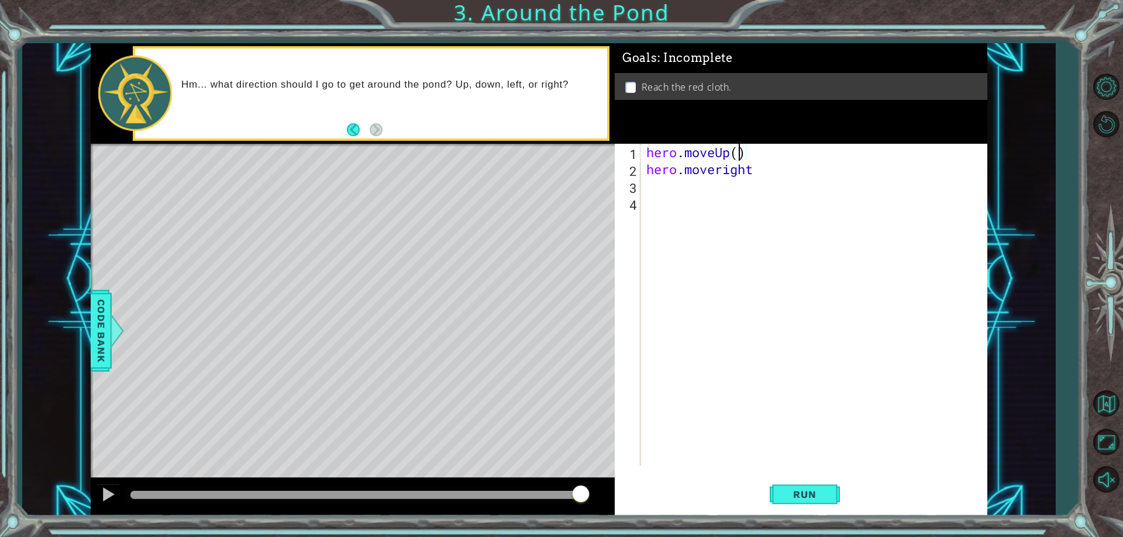
type textarea "hero.moveUp(2)"
click at [774, 180] on div "hero . moveUp ( 2 ) hero . moveright" at bounding box center [816, 322] width 345 height 356
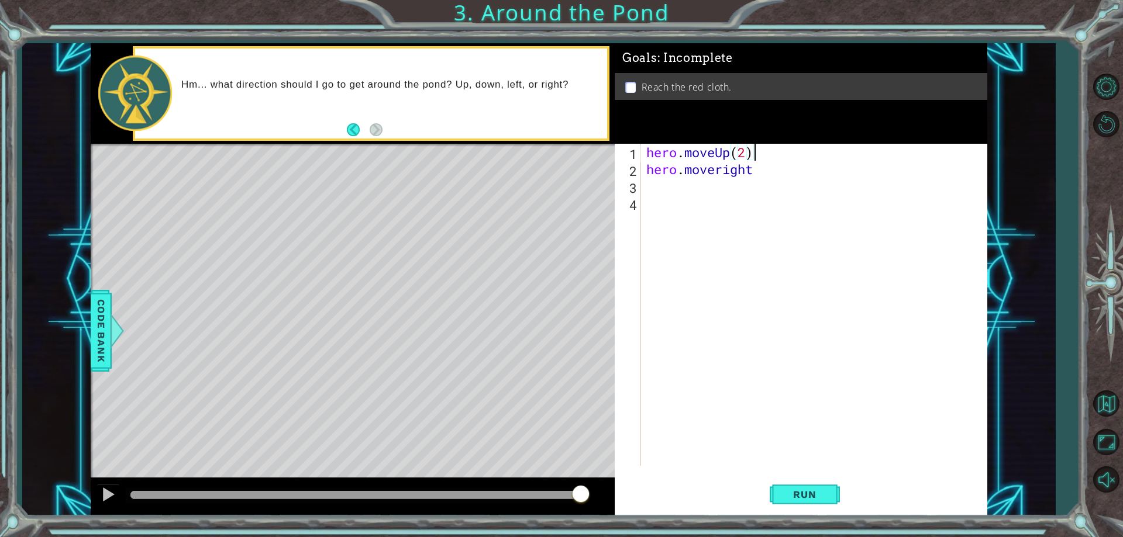
click at [779, 159] on div "hero . moveUp ( 2 ) hero . moveright" at bounding box center [816, 322] width 345 height 356
click at [776, 167] on div "hero . moveUp ( 2 ) hero . moveright" at bounding box center [816, 322] width 345 height 356
click at [823, 505] on button "Run" at bounding box center [805, 495] width 70 height 37
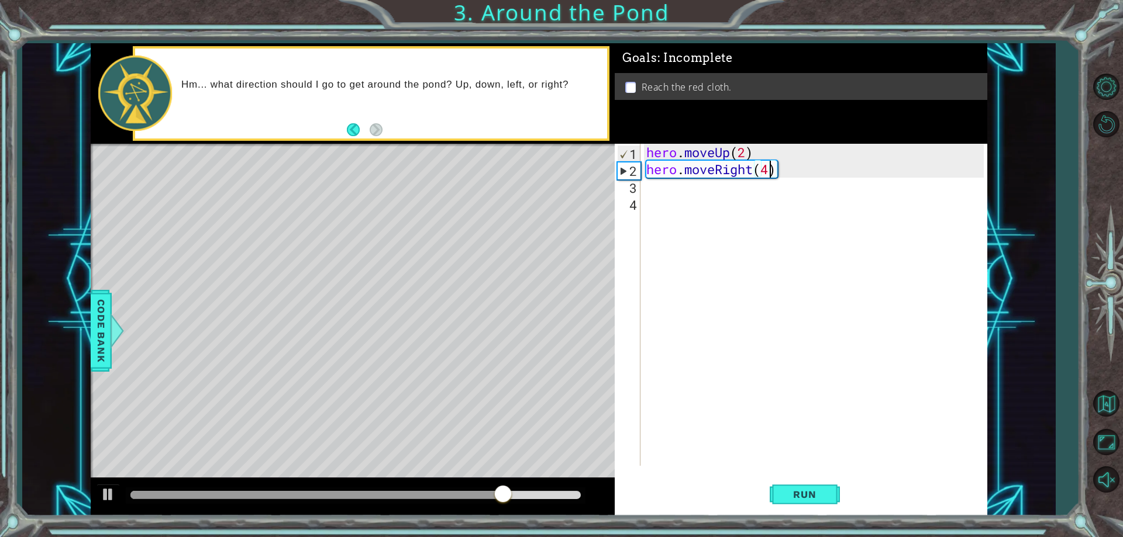
click at [771, 169] on div "hero . moveUp ( 2 ) hero . moveRight ( 4 )" at bounding box center [816, 322] width 345 height 356
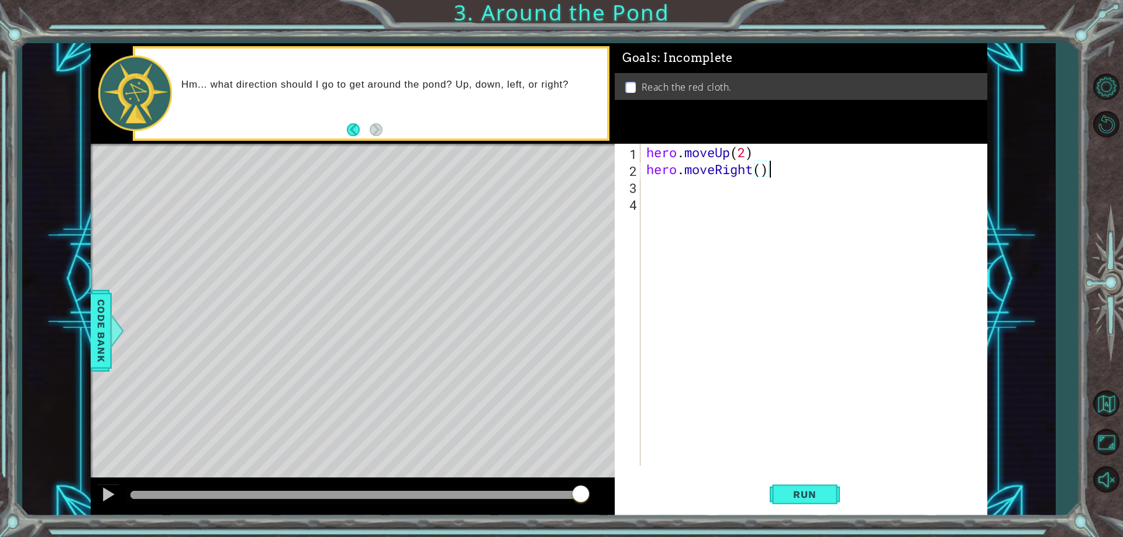
click at [783, 175] on div "hero . moveUp ( 2 ) hero . moveRight ( )" at bounding box center [816, 322] width 345 height 356
type textarea "hero.moveRight"
click at [692, 191] on div "hero . moveUp ( 2 ) hero . moveRight" at bounding box center [816, 322] width 345 height 356
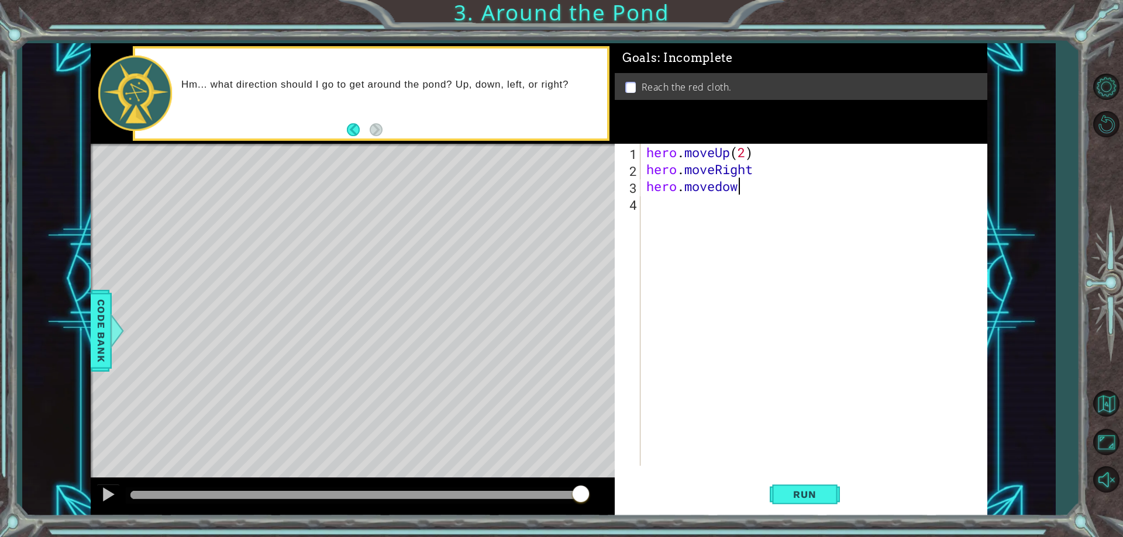
type textarea "hero.movedown"
type textarea "hero.moveleft"
type textarea "hero.moveup"
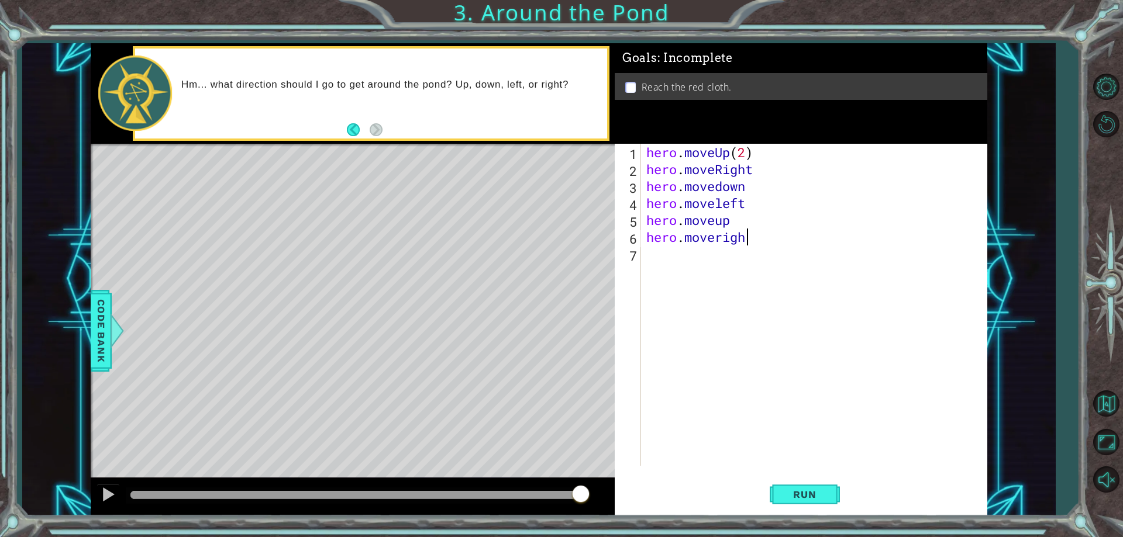
scroll to position [0, 4]
type textarea "hero.moveright"
click at [795, 505] on button "Run" at bounding box center [805, 495] width 70 height 37
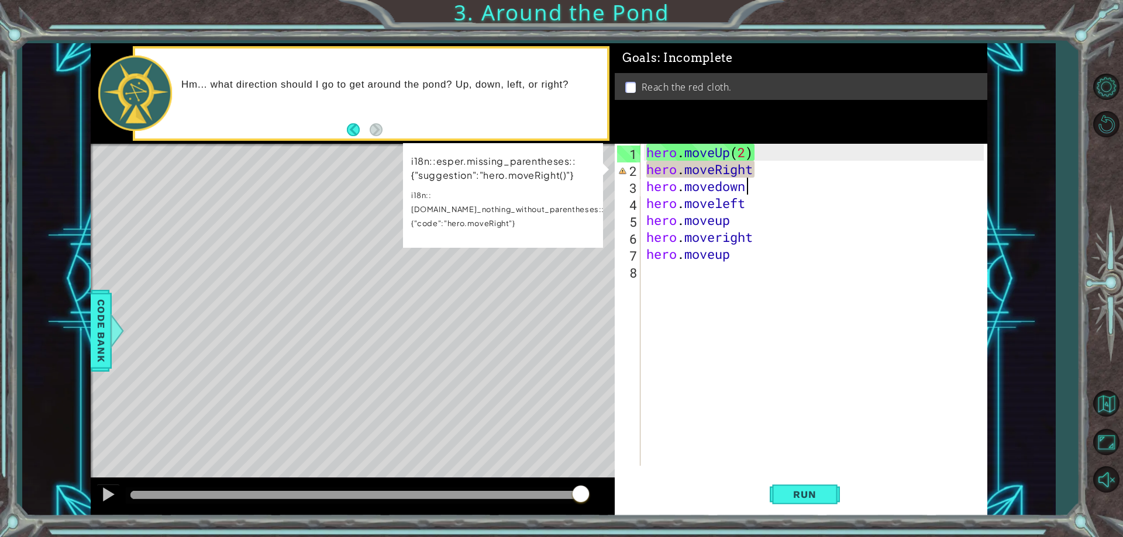
click at [809, 178] on div "hero . moveUp ( 2 ) hero . moveRight hero . movedown hero . moveleft hero . mov…" at bounding box center [816, 322] width 345 height 356
click at [819, 158] on div "hero . moveUp ( 2 ) hero . moveRight hero . movedown hero . moveleft hero . mov…" at bounding box center [816, 322] width 345 height 356
click at [817, 171] on div "hero . moveUp ( 2 ) hero . moveRight hero . movedown hero . moveleft hero . mov…" at bounding box center [816, 322] width 345 height 356
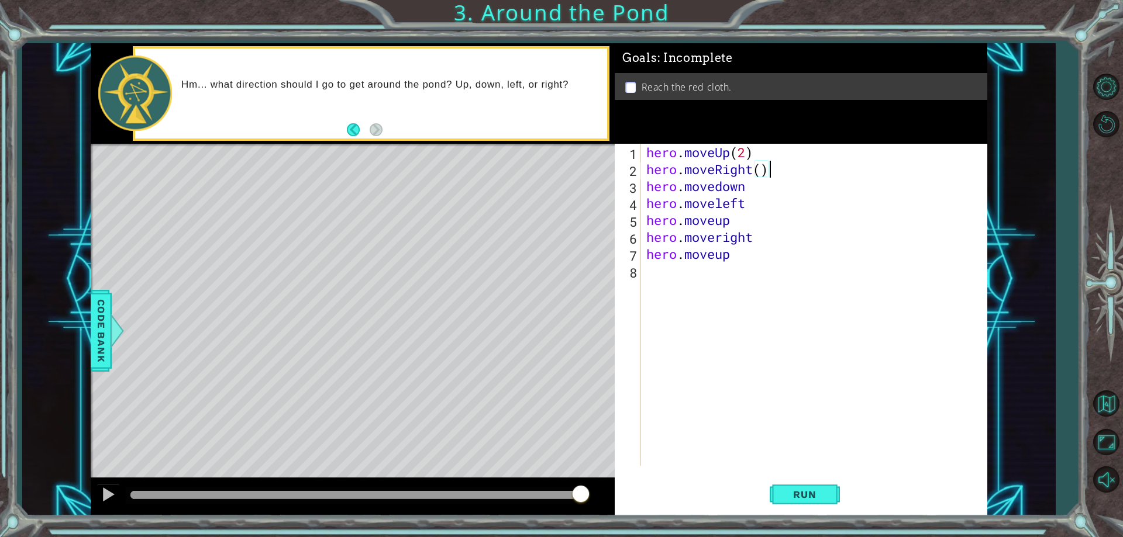
scroll to position [0, 5]
click at [826, 490] on span "Run" at bounding box center [804, 495] width 46 height 12
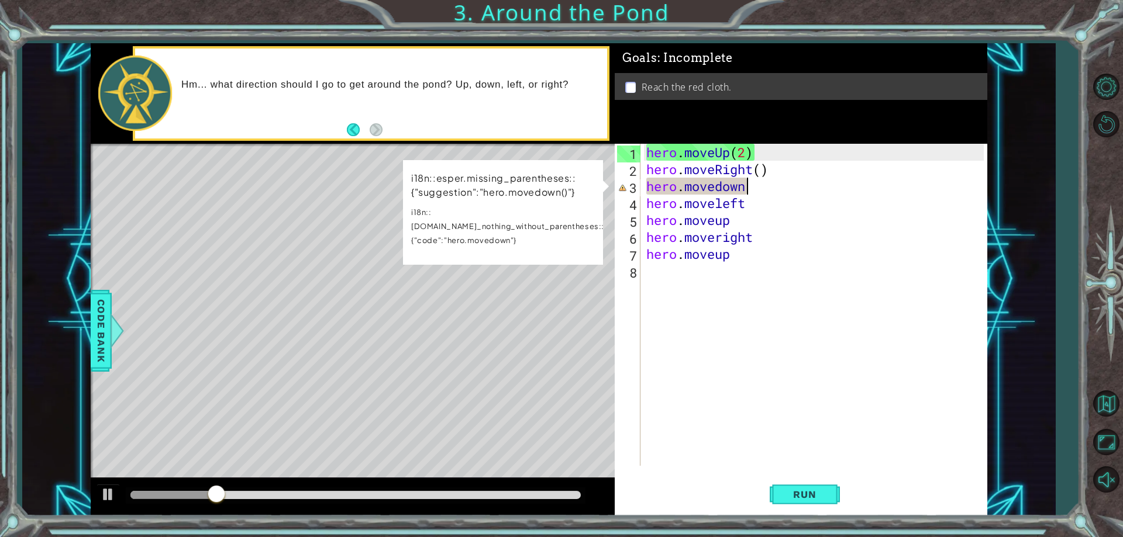
click at [766, 184] on div "hero . moveUp ( 2 ) hero . moveRight ( ) hero . movedown hero . moveleft hero .…" at bounding box center [816, 322] width 345 height 356
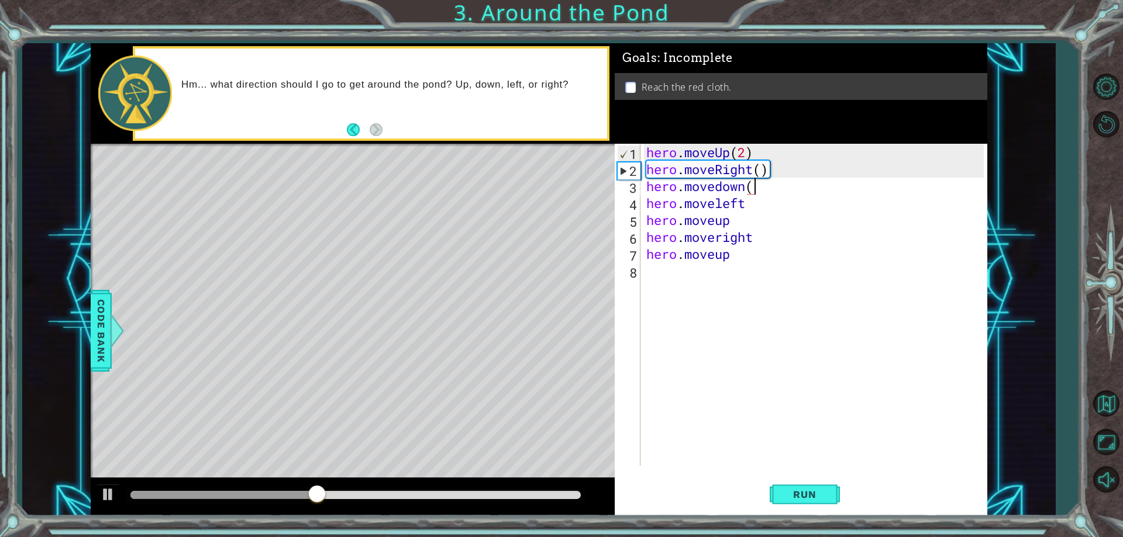
scroll to position [0, 5]
click at [761, 198] on div "hero . moveUp ( 2 ) hero . moveRight ( ) hero . movedown ( ) hero . moveleft he…" at bounding box center [816, 322] width 345 height 356
click at [737, 219] on div "hero . moveUp ( 2 ) hero . moveRight ( ) hero . movedown ( ) hero . moveleft ( …" at bounding box center [816, 322] width 345 height 356
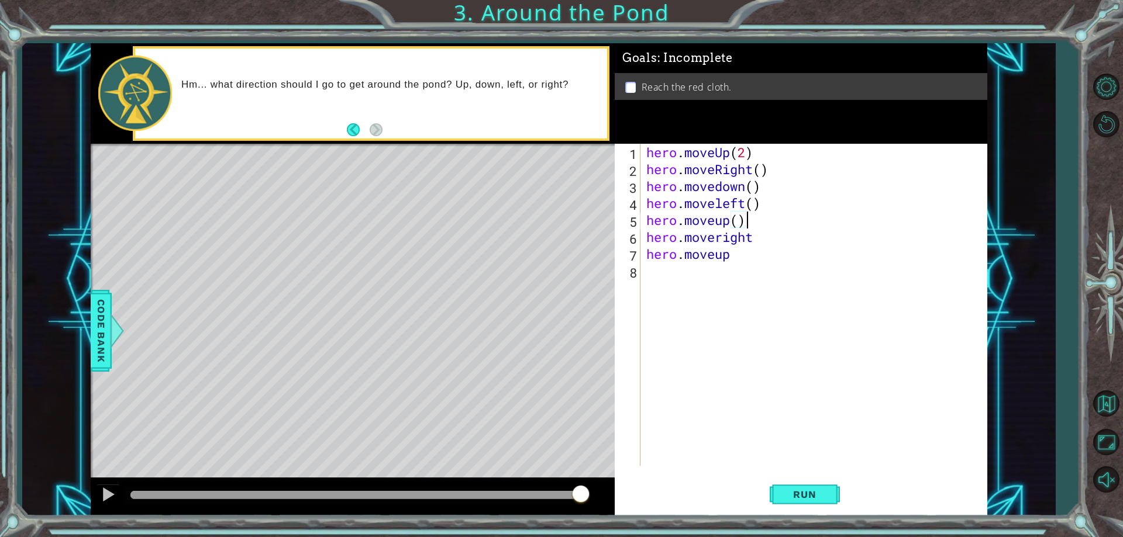
scroll to position [0, 4]
click at [827, 231] on div "hero . moveUp ( 2 ) hero . moveRight ( ) hero . movedown ( ) hero . moveleft ( …" at bounding box center [816, 322] width 345 height 356
click at [807, 252] on div "hero . moveUp ( 2 ) hero . moveRight ( ) hero . movedown ( ) hero . moveleft ( …" at bounding box center [816, 322] width 345 height 356
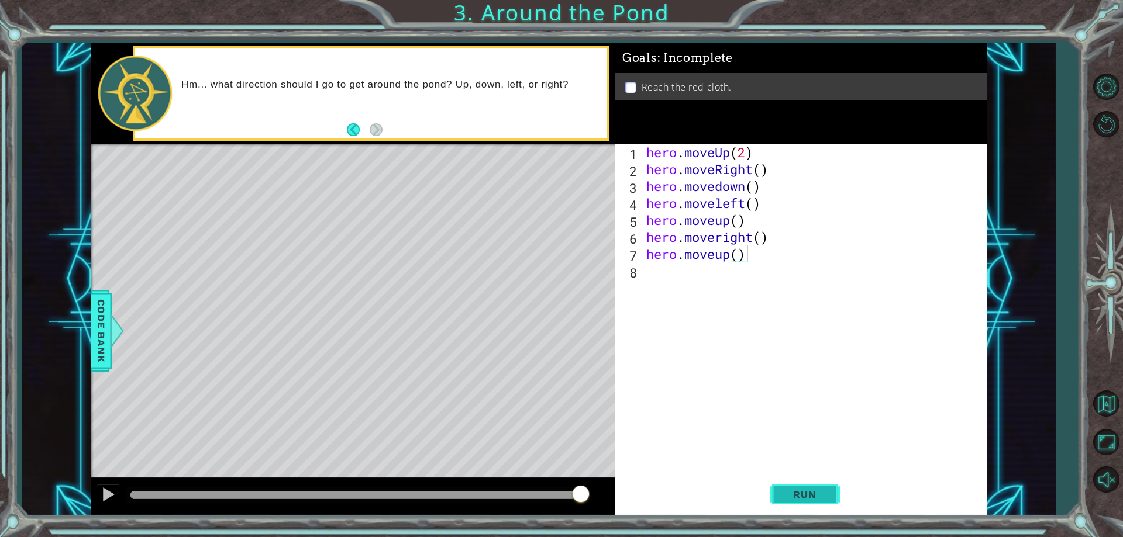
click at [822, 481] on button "Run" at bounding box center [805, 495] width 70 height 37
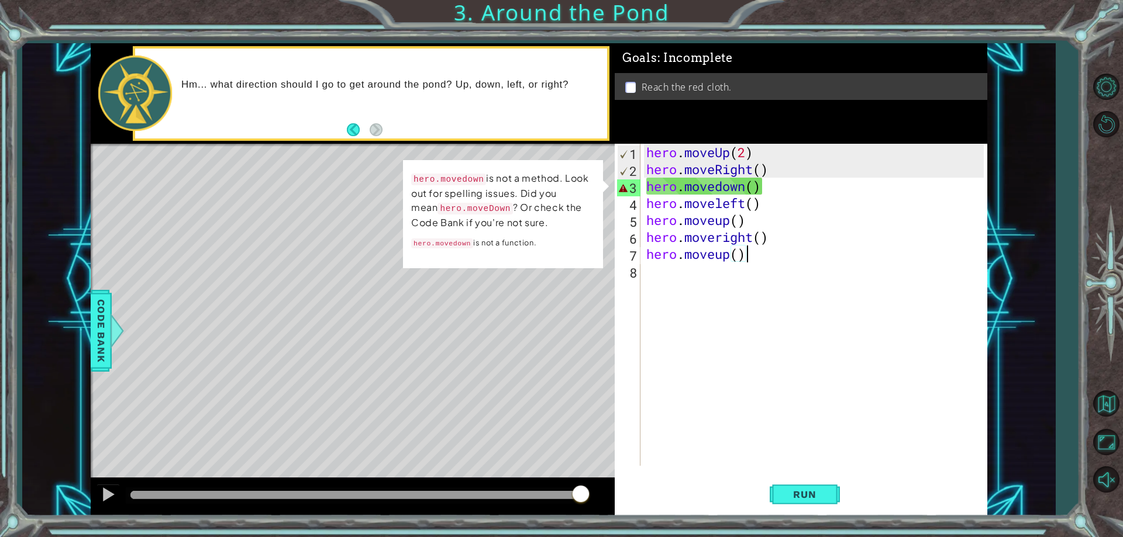
click at [728, 190] on div "hero . moveUp ( 2 ) hero . moveRight ( ) hero . movedown ( ) hero . moveleft ( …" at bounding box center [816, 322] width 345 height 356
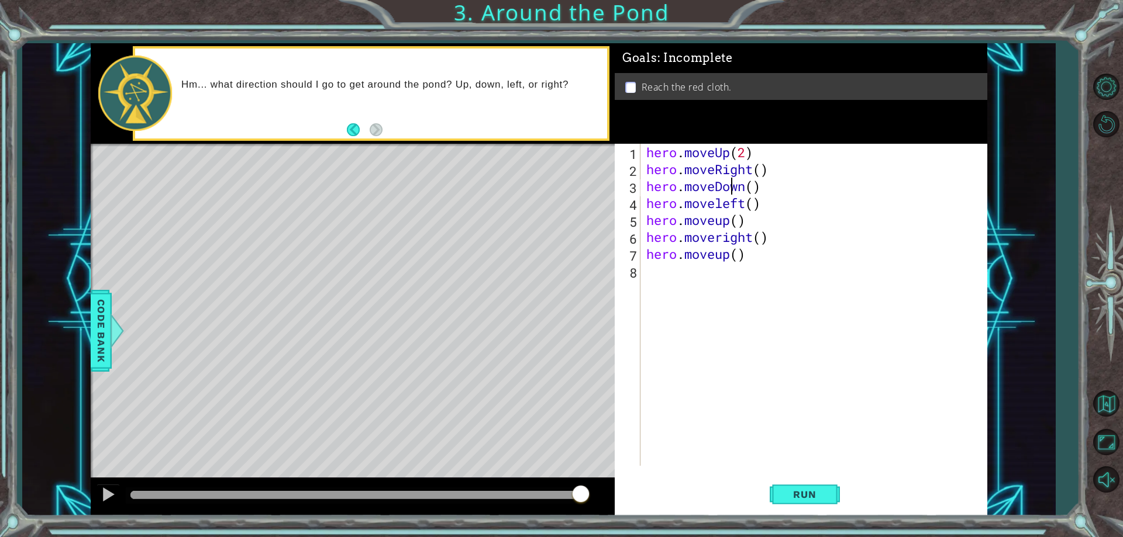
scroll to position [0, 1]
click at [726, 208] on div "hero . moveUp ( 2 ) hero . moveRight ( ) hero . moveDown ( ) hero . moveleft ( …" at bounding box center [816, 322] width 345 height 356
click at [723, 222] on div "hero . moveUp ( 2 ) hero . moveRight ( ) hero . moveDown ( ) hero . moveLeft ( …" at bounding box center [816, 322] width 345 height 356
click at [715, 240] on div "hero . moveUp ( 2 ) hero . moveRight ( ) hero . moveDown ( ) hero . moveLeft ( …" at bounding box center [816, 322] width 345 height 356
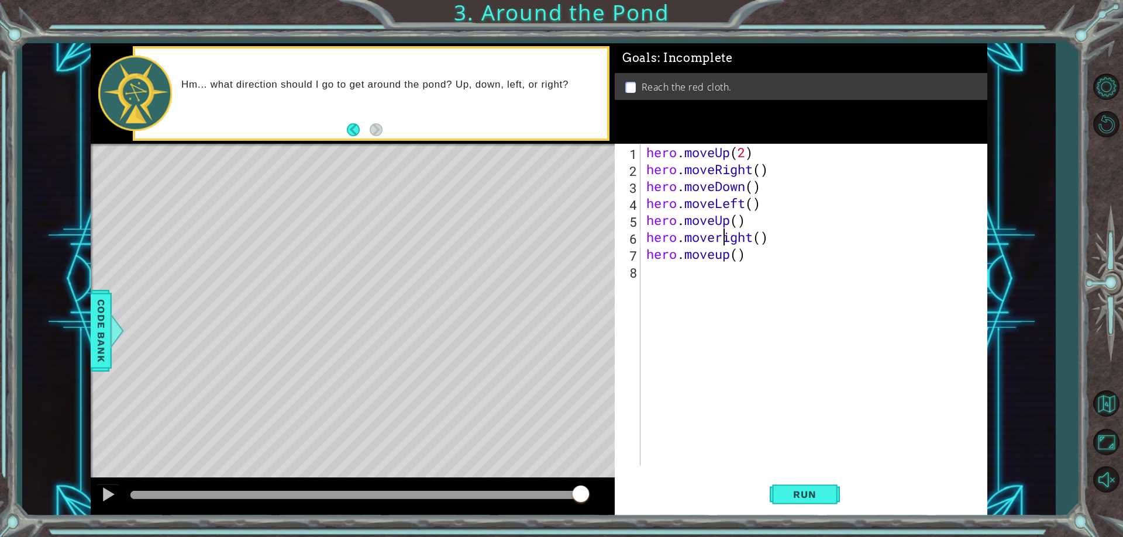
click at [723, 243] on div "hero . moveUp ( 2 ) hero . moveRight ( ) hero . moveDown ( ) hero . moveLeft ( …" at bounding box center [816, 322] width 345 height 356
type textarea "hero.moveRight()"
click at [725, 263] on div "hero . moveUp ( 2 ) hero . moveRight ( ) hero . moveDown ( ) hero . moveLeft ( …" at bounding box center [816, 322] width 345 height 356
click at [729, 263] on div "hero . moveUp ( 2 ) hero . moveRight ( ) hero . moveDown ( ) hero . moveLeft ( …" at bounding box center [816, 322] width 345 height 356
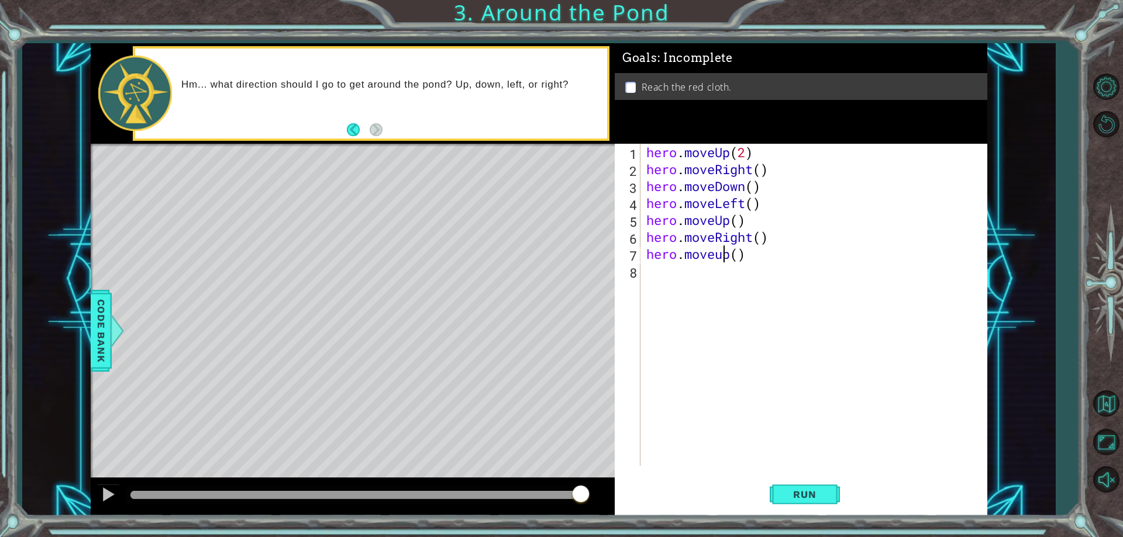
click at [724, 253] on div "hero . moveUp ( 2 ) hero . moveRight ( ) hero . moveDown ( ) hero . moveLeft ( …" at bounding box center [816, 322] width 345 height 356
type textarea "hero.moveUp()"
click at [783, 483] on button "Run" at bounding box center [805, 495] width 70 height 37
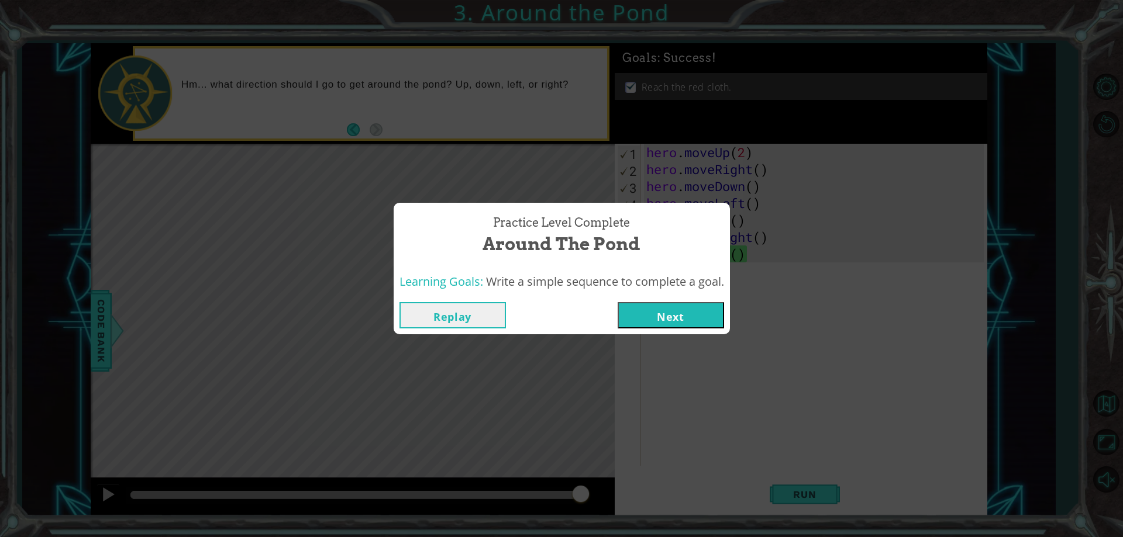
click at [645, 315] on button "Next" at bounding box center [670, 315] width 106 height 26
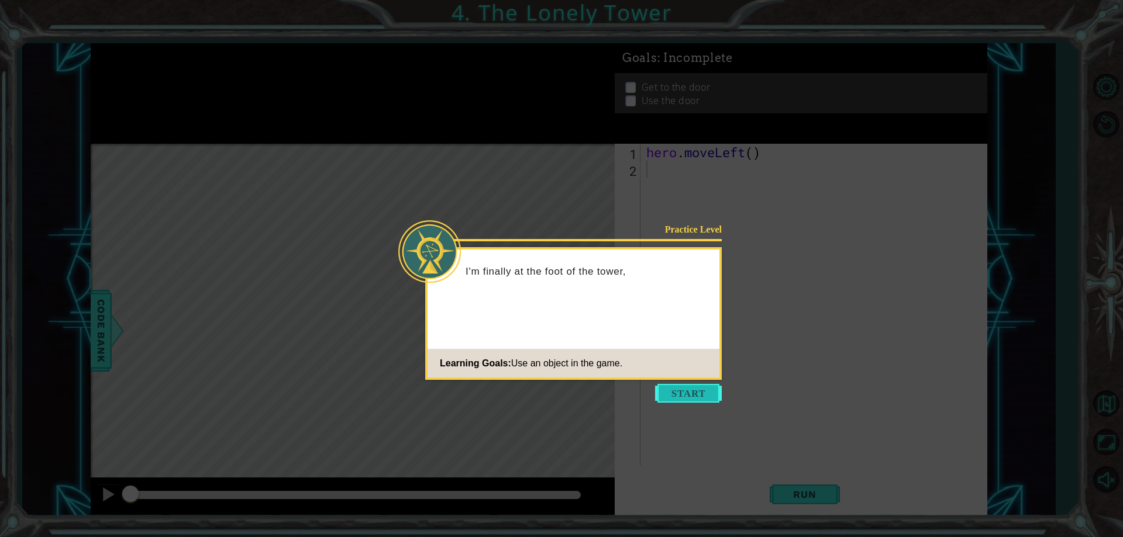
click at [697, 384] on button "Start" at bounding box center [688, 393] width 67 height 19
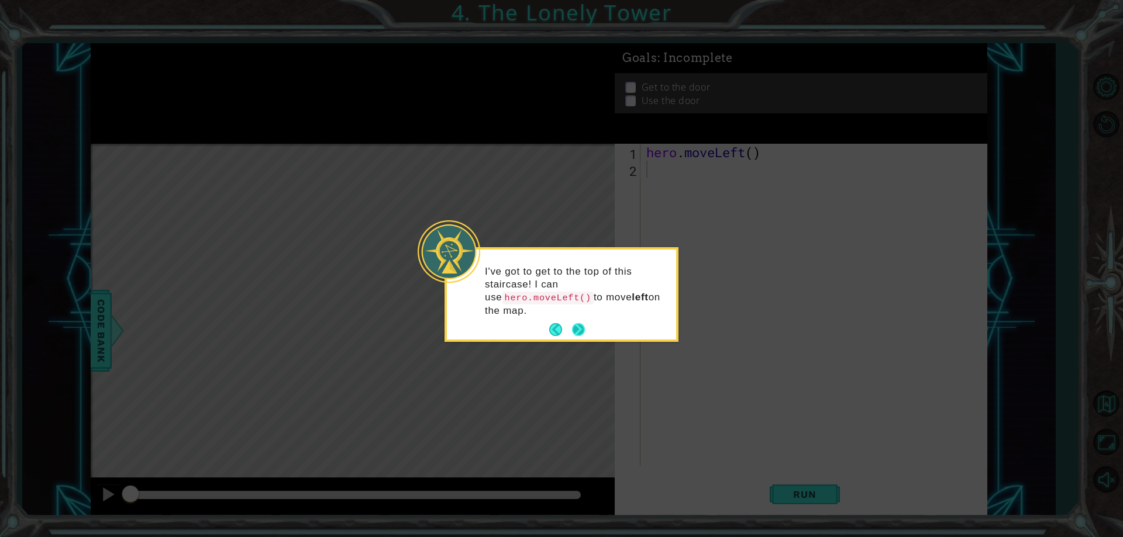
click at [578, 323] on button "Next" at bounding box center [578, 329] width 13 height 13
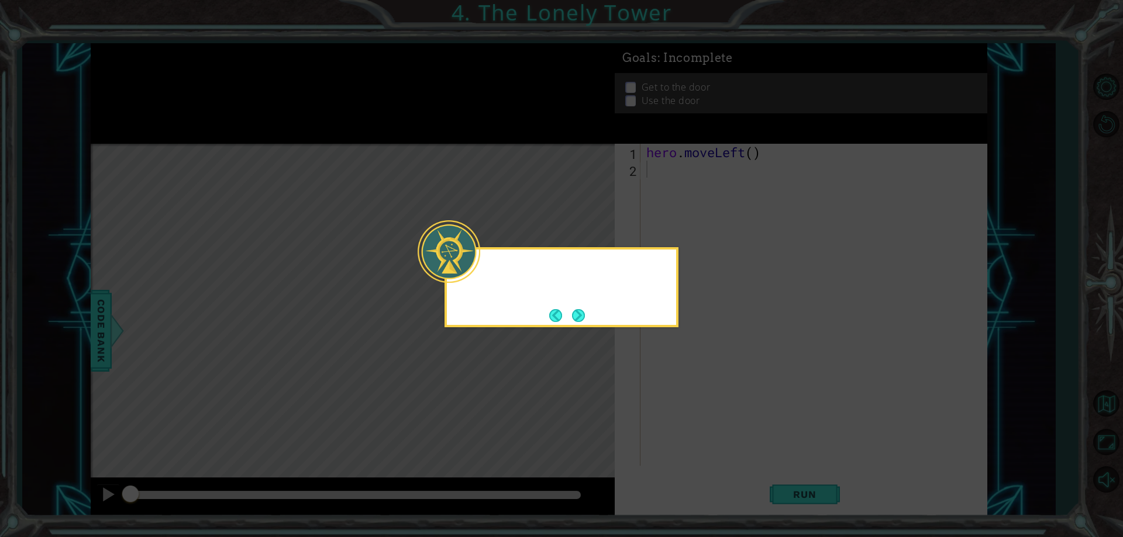
click at [578, 316] on button "Next" at bounding box center [578, 315] width 13 height 13
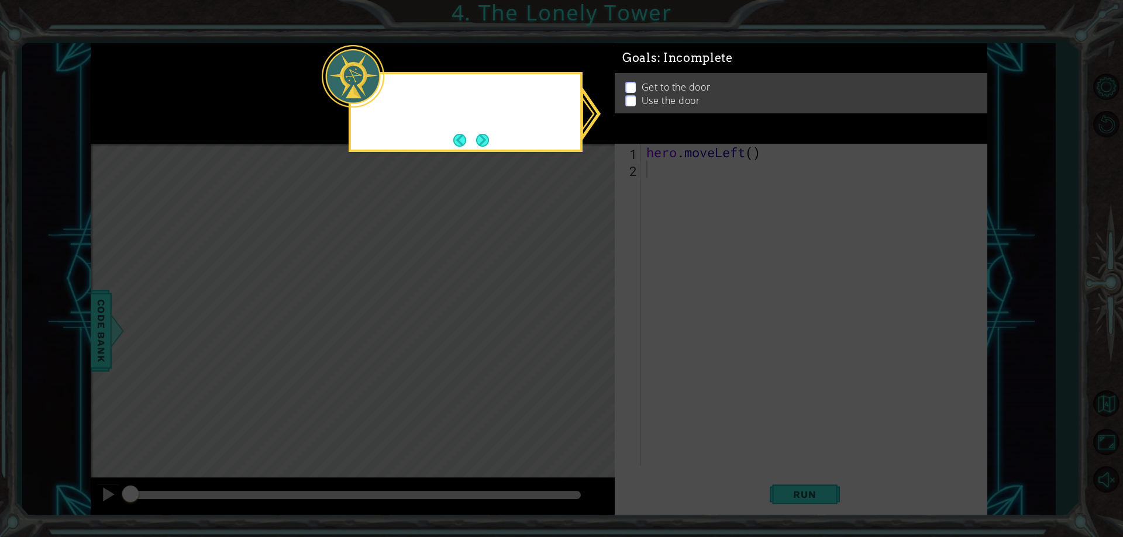
click at [578, 316] on icon at bounding box center [561, 268] width 1123 height 537
click at [472, 137] on button "Back" at bounding box center [464, 140] width 23 height 13
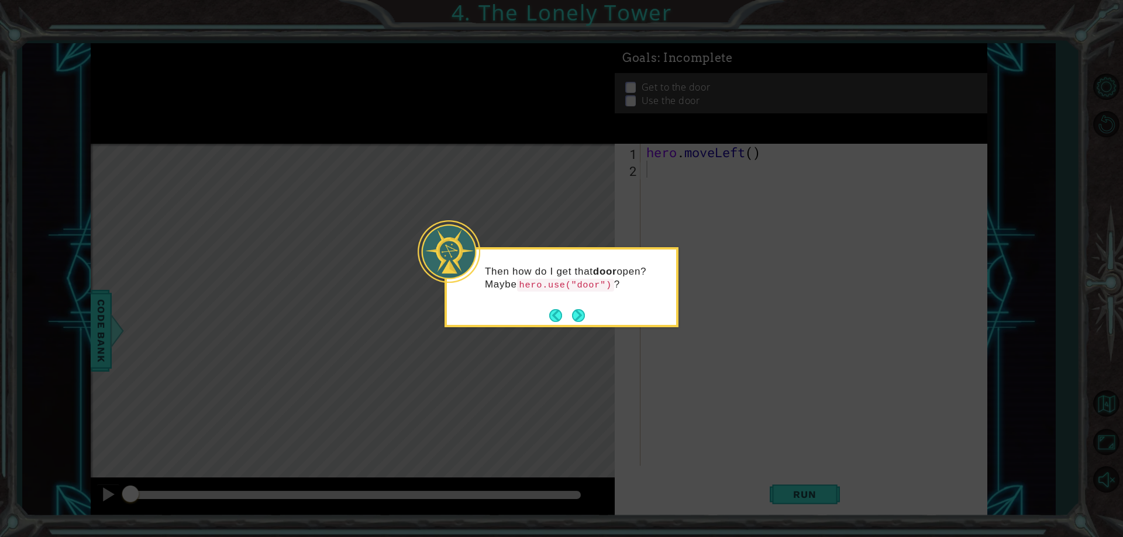
click at [472, 137] on icon at bounding box center [561, 268] width 1123 height 537
click at [572, 310] on button "Next" at bounding box center [578, 315] width 13 height 13
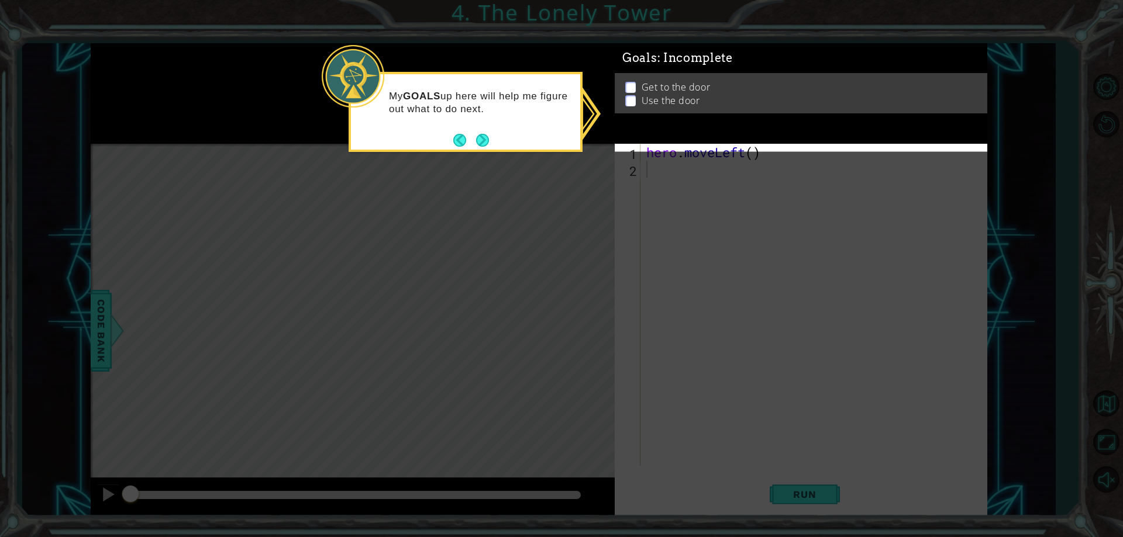
click at [570, 310] on icon at bounding box center [561, 268] width 1123 height 537
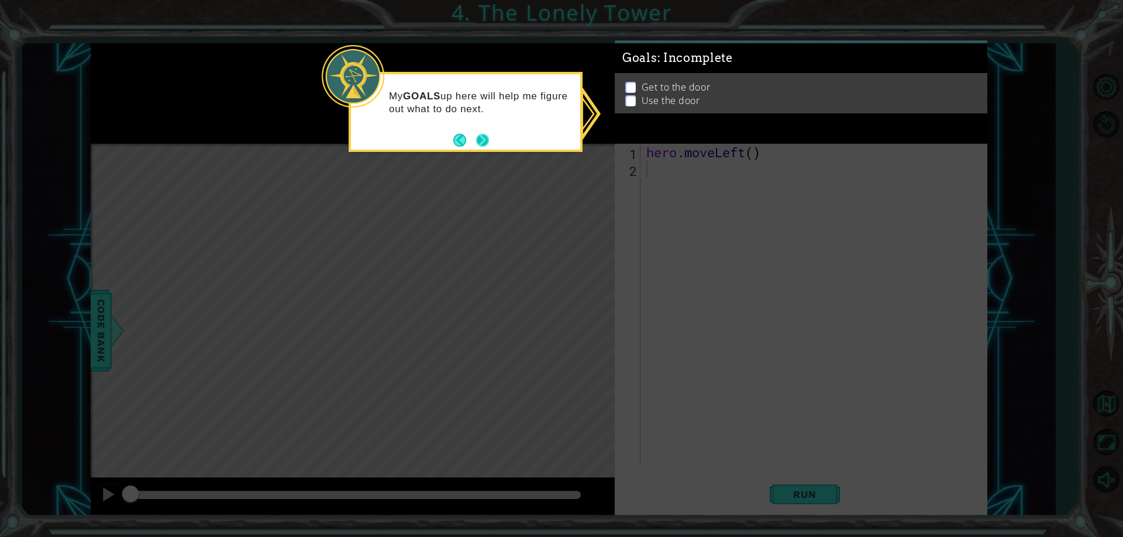
click at [478, 144] on button "Next" at bounding box center [482, 140] width 13 height 13
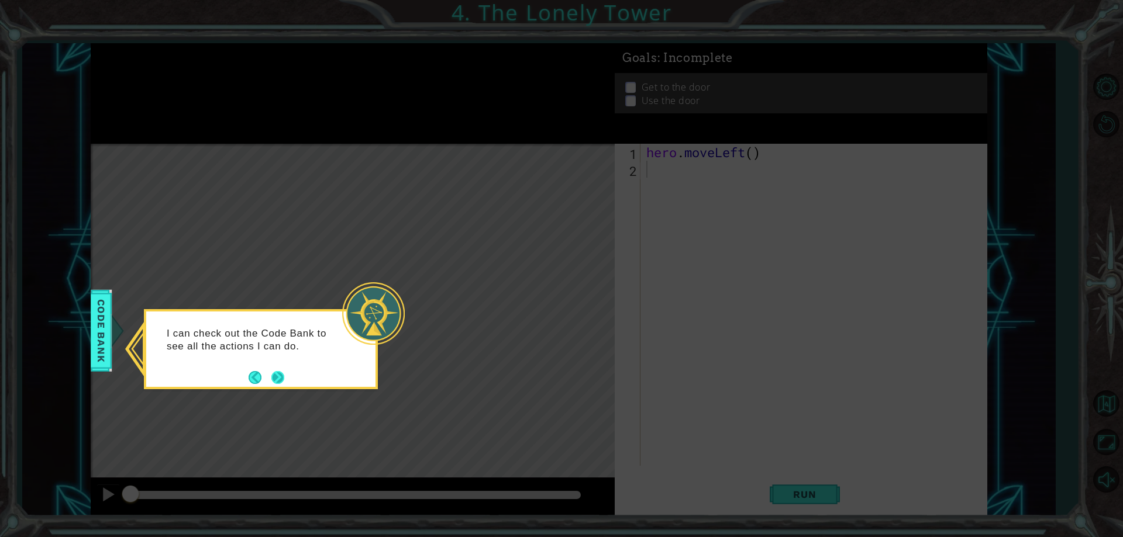
click at [278, 374] on button "Next" at bounding box center [277, 377] width 13 height 13
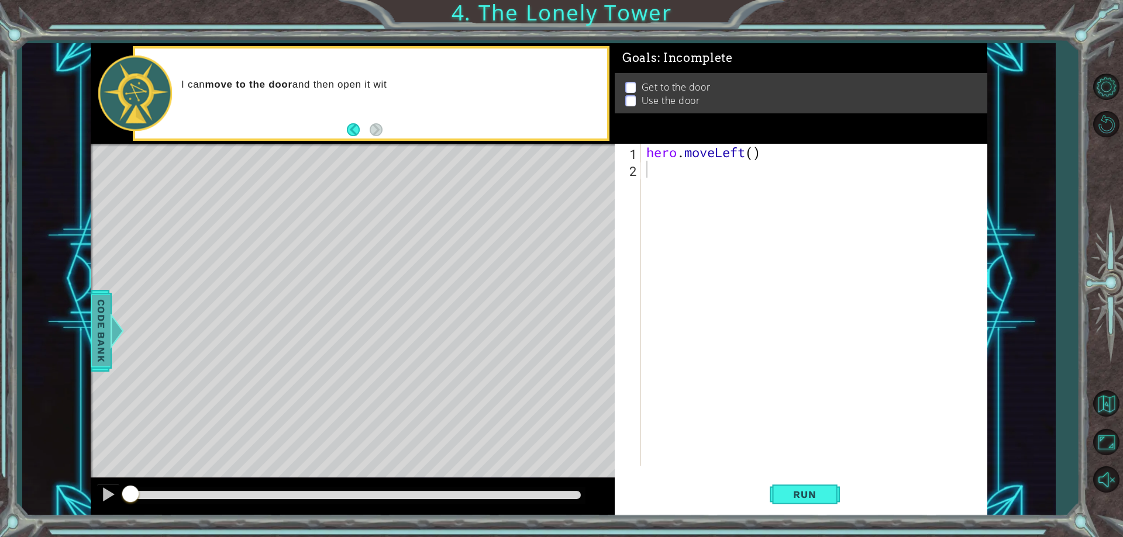
click at [98, 327] on span "Code Bank" at bounding box center [101, 330] width 19 height 71
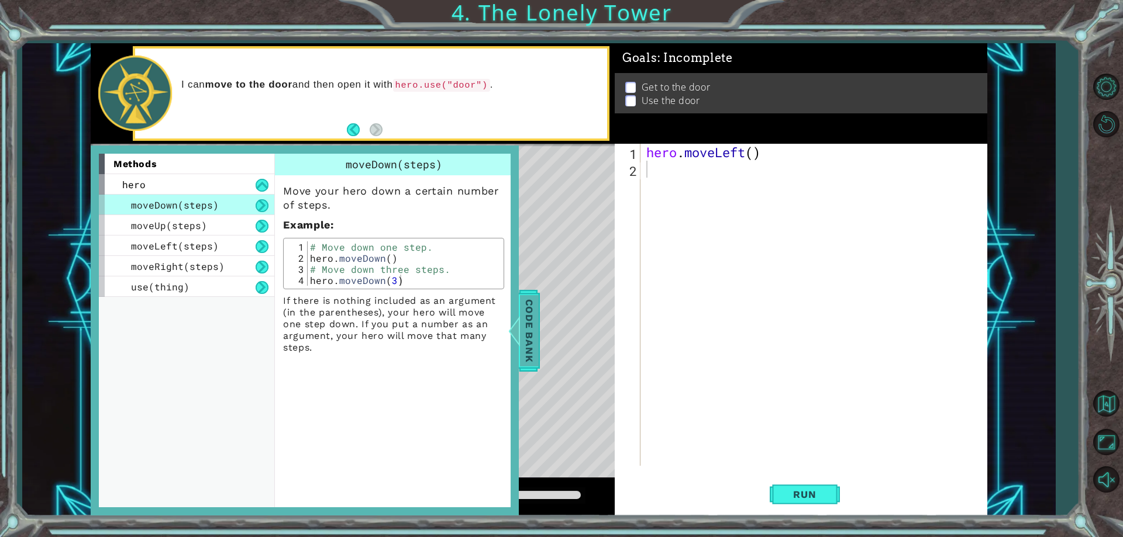
click at [531, 337] on span "Code Bank" at bounding box center [528, 330] width 19 height 71
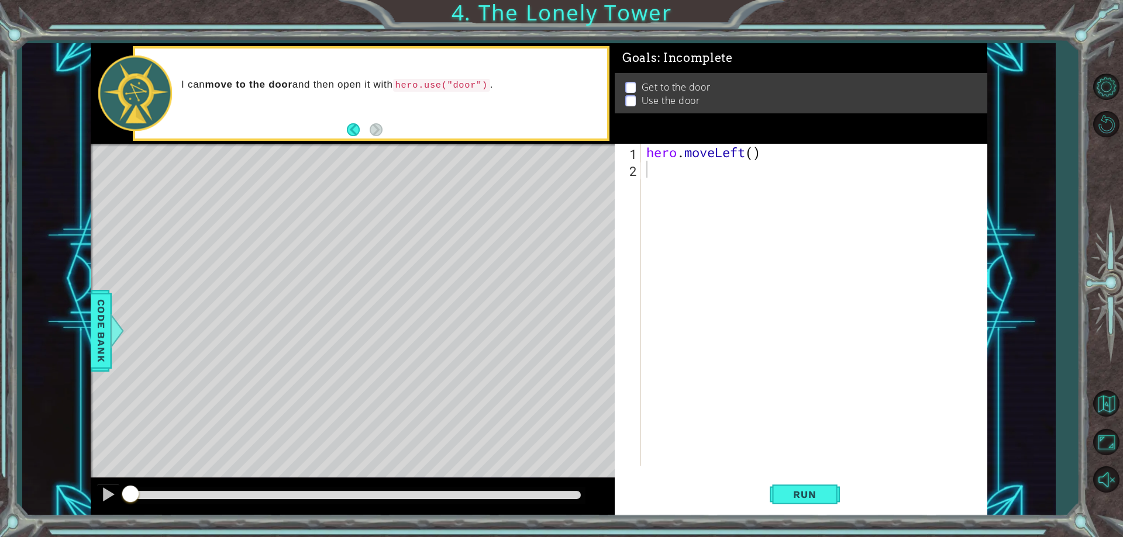
click at [767, 162] on div "hero . moveLeft ( )" at bounding box center [816, 322] width 345 height 356
drag, startPoint x: 751, startPoint y: 157, endPoint x: 767, endPoint y: 160, distance: 15.6
click at [767, 160] on div "hero . moveLeft ( )" at bounding box center [816, 322] width 345 height 356
type textarea "hero.moveLeft(2)"
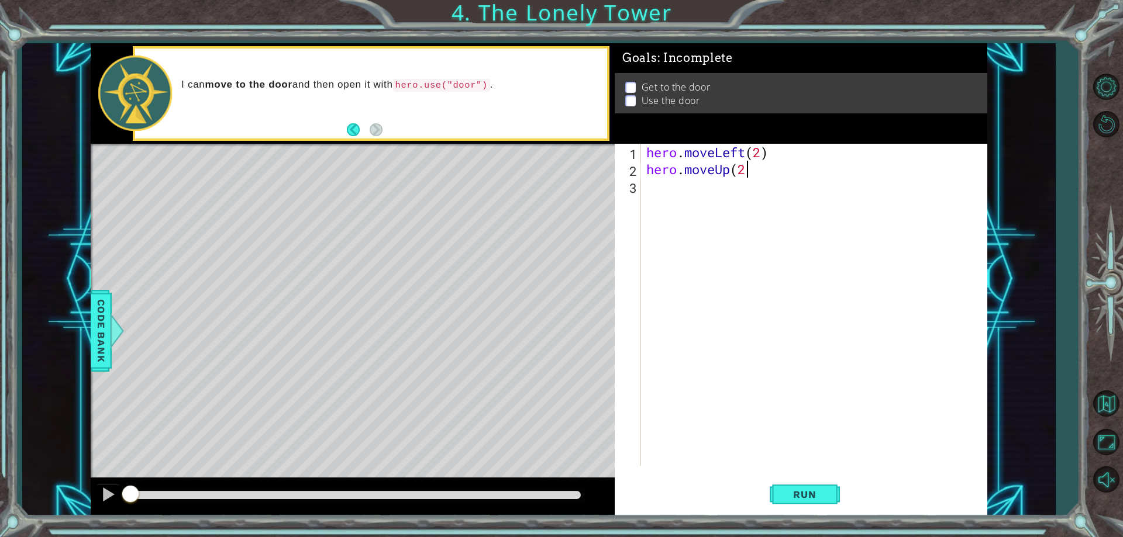
type textarea "hero.moveUp(2)"
type textarea "hero.moveRight(2)"
click at [644, 208] on div "hero . moveLeft ( 2 ) hero . moveUp ( 2 ) hero . moveRight ( 2 )" at bounding box center [816, 322] width 345 height 356
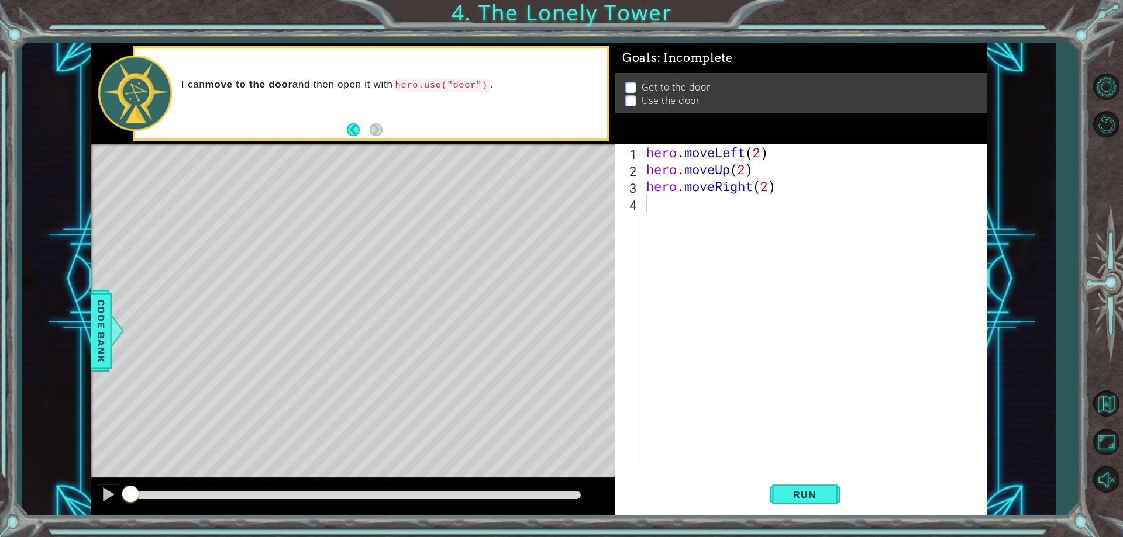
click at [84, 335] on div "1 ההההההההההההההההההההההההההההההההההההההההההההההההההההההההההההההההההההההההההההה…" at bounding box center [538, 279] width 1033 height 473
click at [92, 363] on span "Code Bank" at bounding box center [100, 330] width 19 height 71
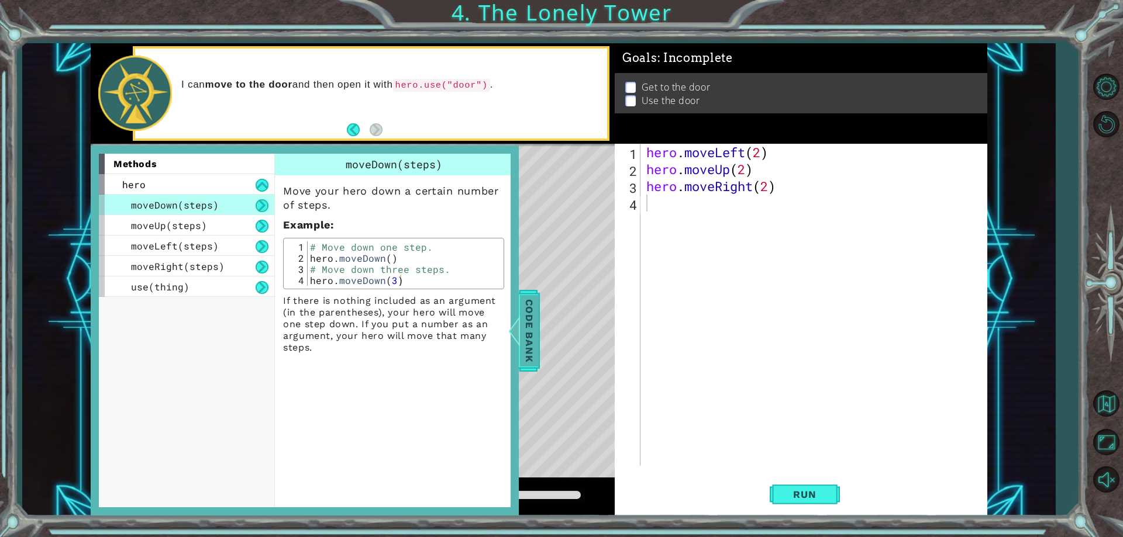
click at [526, 324] on span "Code Bank" at bounding box center [527, 330] width 19 height 71
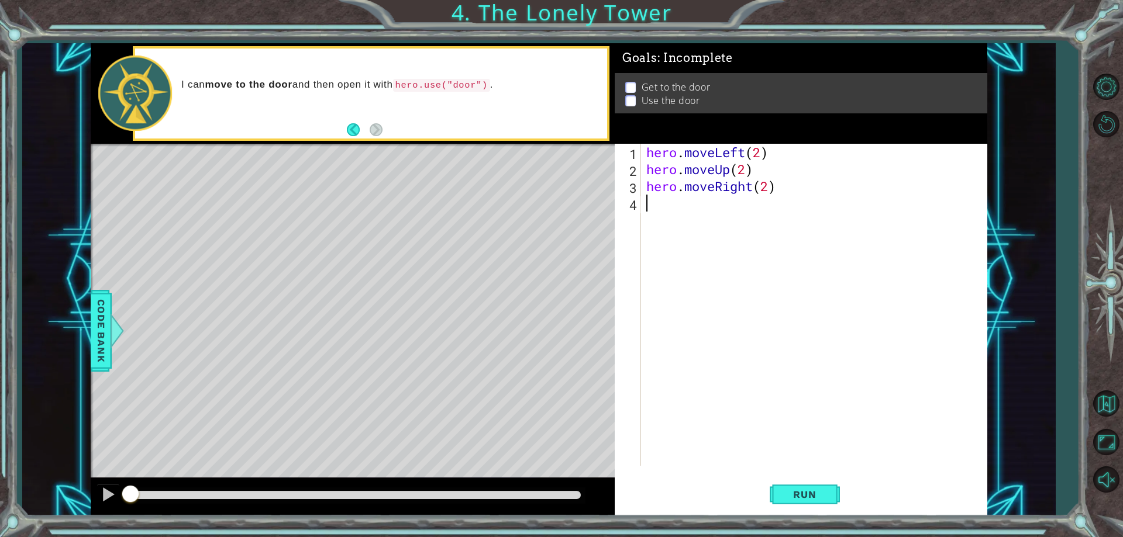
click at [670, 209] on div "hero . moveLeft ( 2 ) hero . moveUp ( 2 ) hero . moveRight ( 2 )" at bounding box center [816, 322] width 345 height 356
click at [717, 201] on div "hero . moveLeft ( 2 ) hero . moveUp ( 2 ) hero . moveRight ( 2 ) hero . use ( d…" at bounding box center [816, 322] width 345 height 356
click at [755, 204] on div "hero . moveLeft ( 2 ) hero . moveUp ( 2 ) hero . moveRight ( 2 ) hero . use ( "…" at bounding box center [816, 322] width 345 height 356
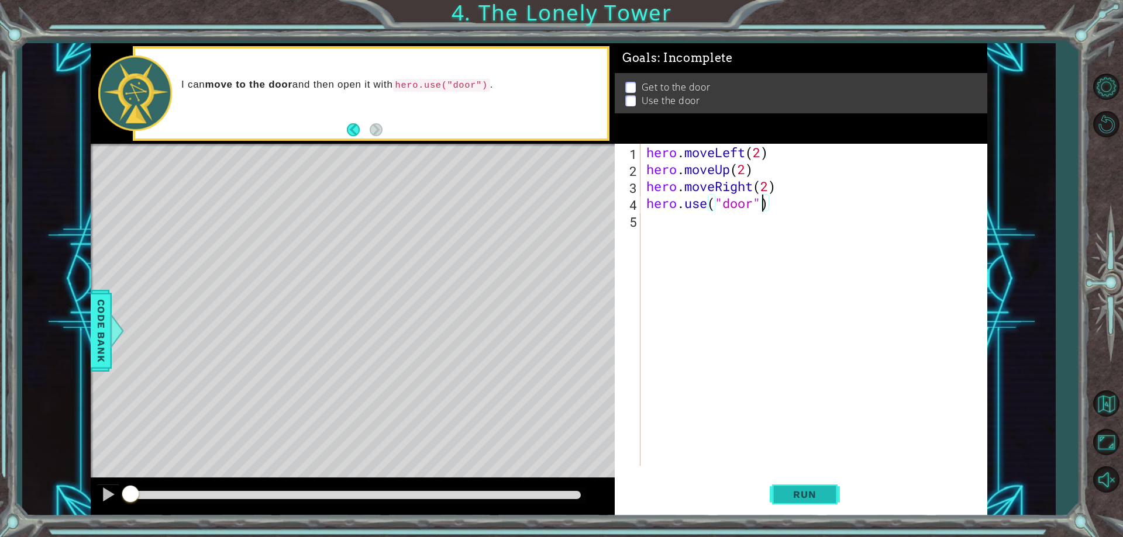
type textarea "hero.use("door")"
click at [781, 489] on span "Run" at bounding box center [804, 495] width 46 height 12
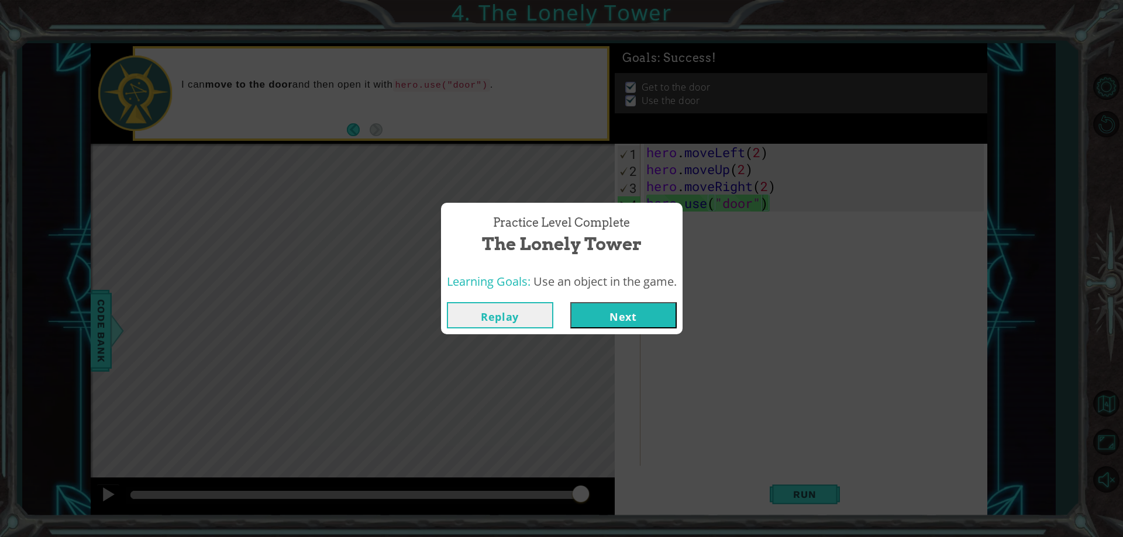
click at [642, 341] on div "Practice Level Complete The Lonely Tower Learning Goals: Use an object in the g…" at bounding box center [561, 268] width 1123 height 537
click at [637, 328] on button "Next" at bounding box center [623, 315] width 106 height 26
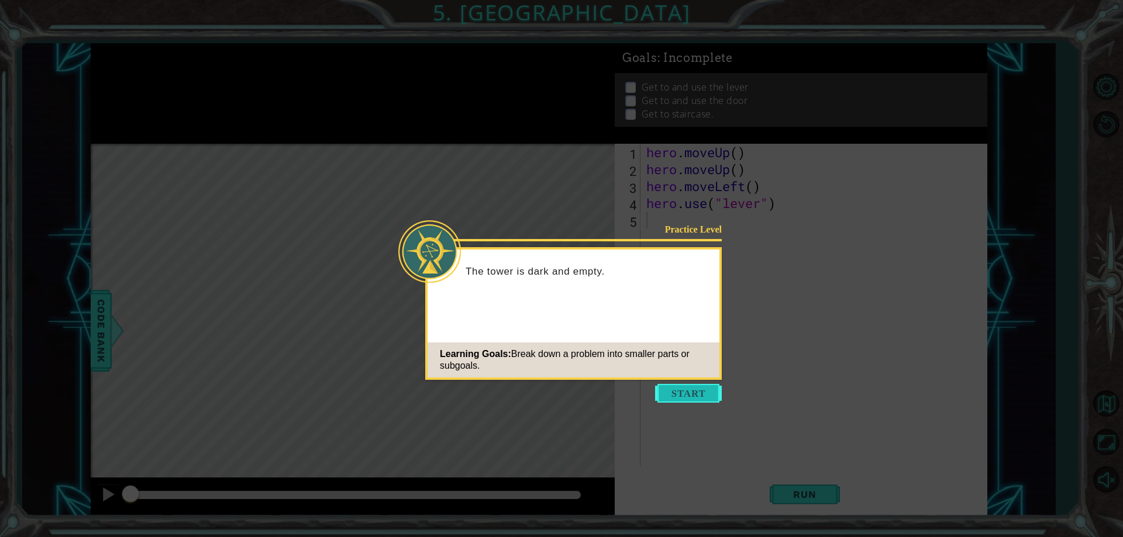
click at [713, 396] on button "Start" at bounding box center [688, 393] width 67 height 19
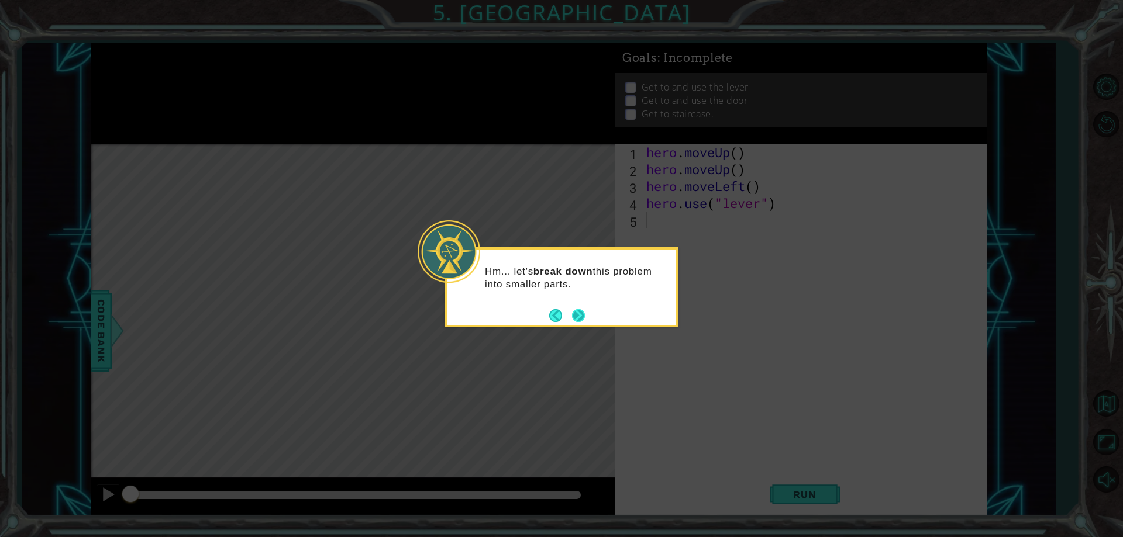
click at [573, 315] on button "Next" at bounding box center [578, 315] width 13 height 13
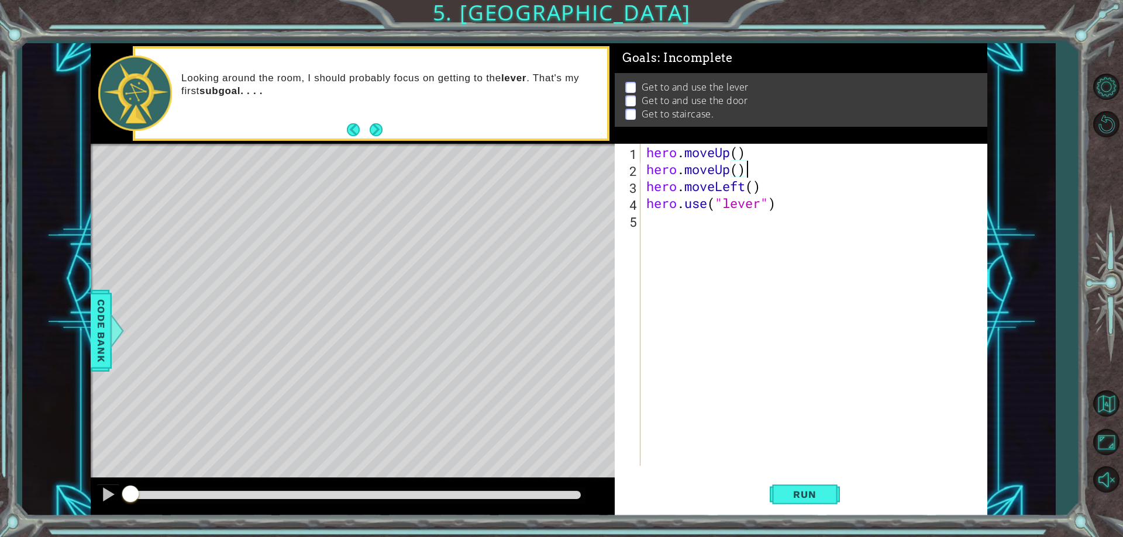
click at [746, 171] on div "hero . moveUp ( ) hero . moveUp ( ) hero . moveLeft ( ) hero . use ( "lever" )" at bounding box center [816, 322] width 345 height 356
type textarea "hero.moveUp()"
click at [695, 227] on div "hero . moveUp ( ) hero . moveUp ( ) hero . moveLeft ( ) hero . use ( "lever" )" at bounding box center [816, 322] width 345 height 356
type textarea "hero.moveRight(3)"
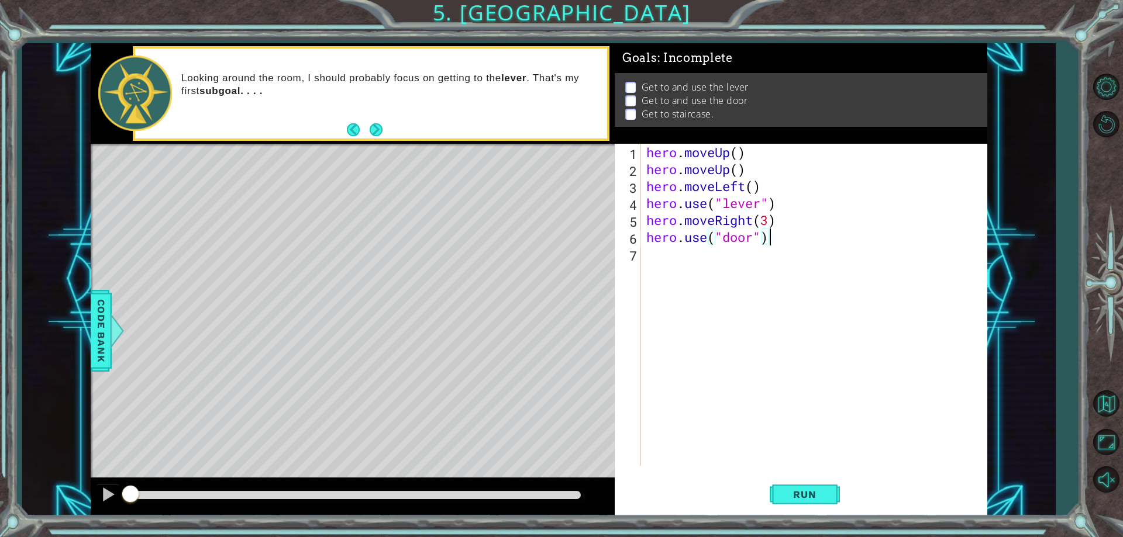
type textarea "hero.use("door")"
